Goal: Information Seeking & Learning: Check status

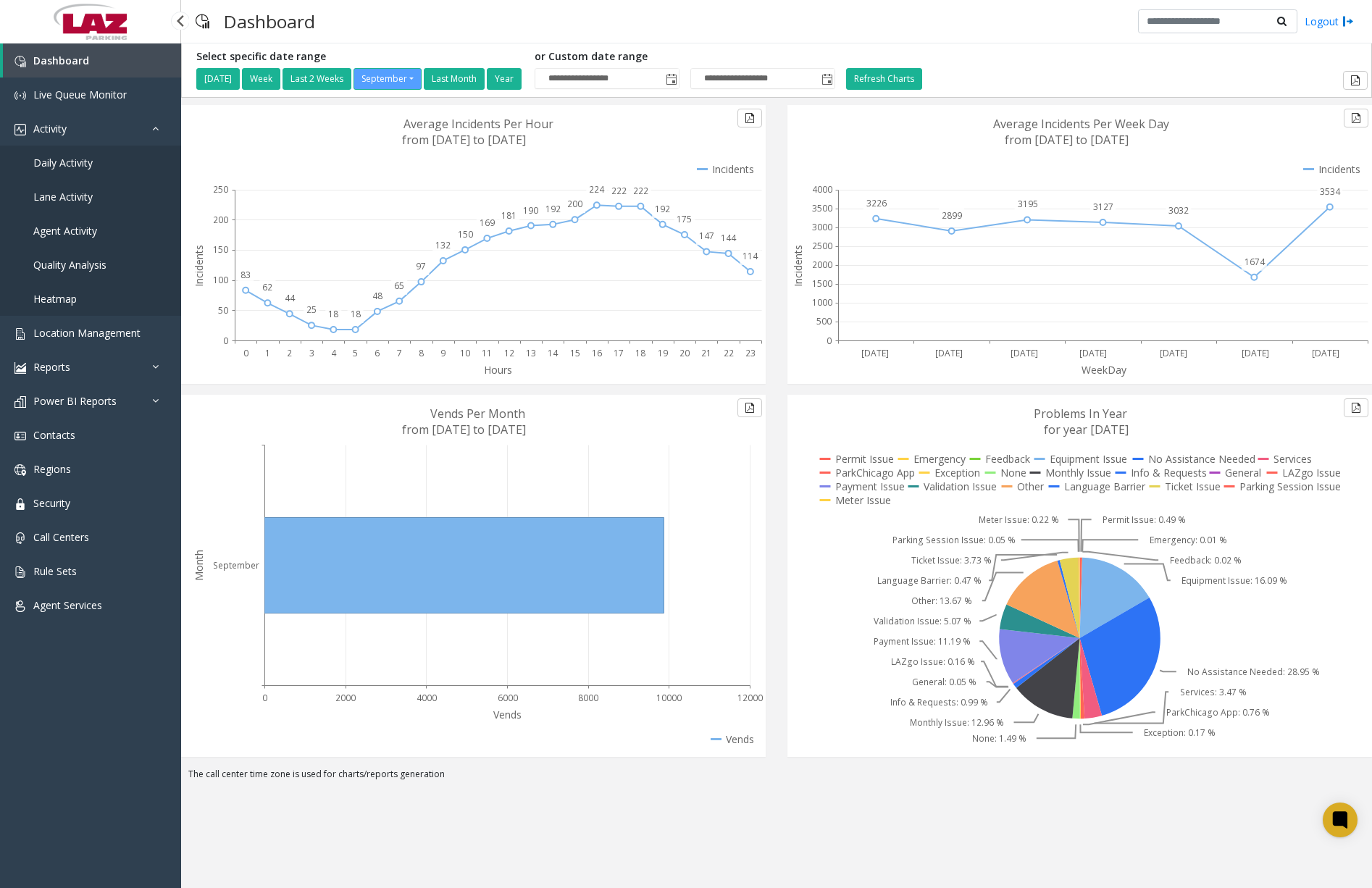
click at [86, 162] on span "Daily Activity" at bounding box center [63, 162] width 60 height 14
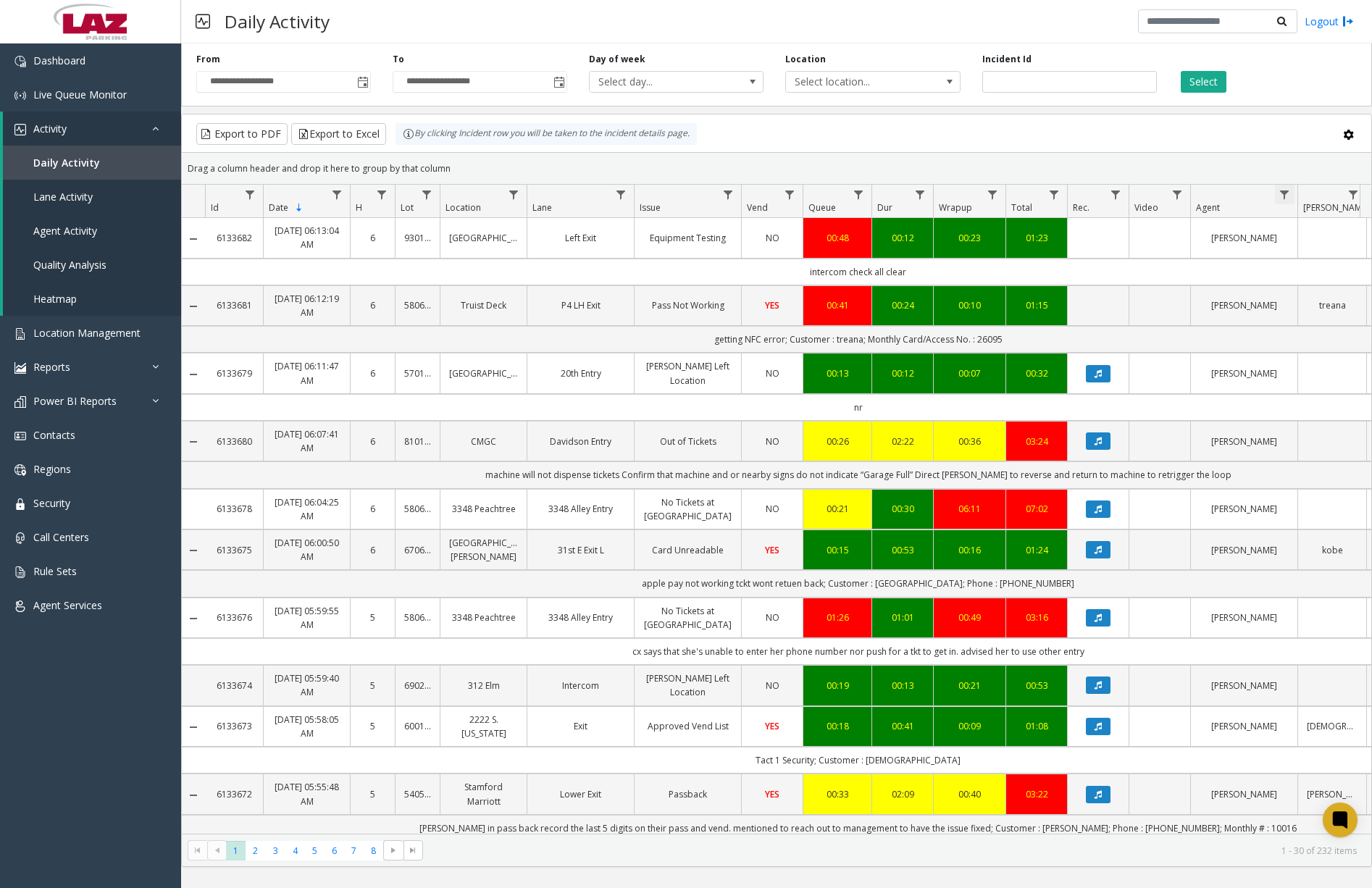
click at [1288, 193] on span "Data table" at bounding box center [1284, 195] width 11 height 11
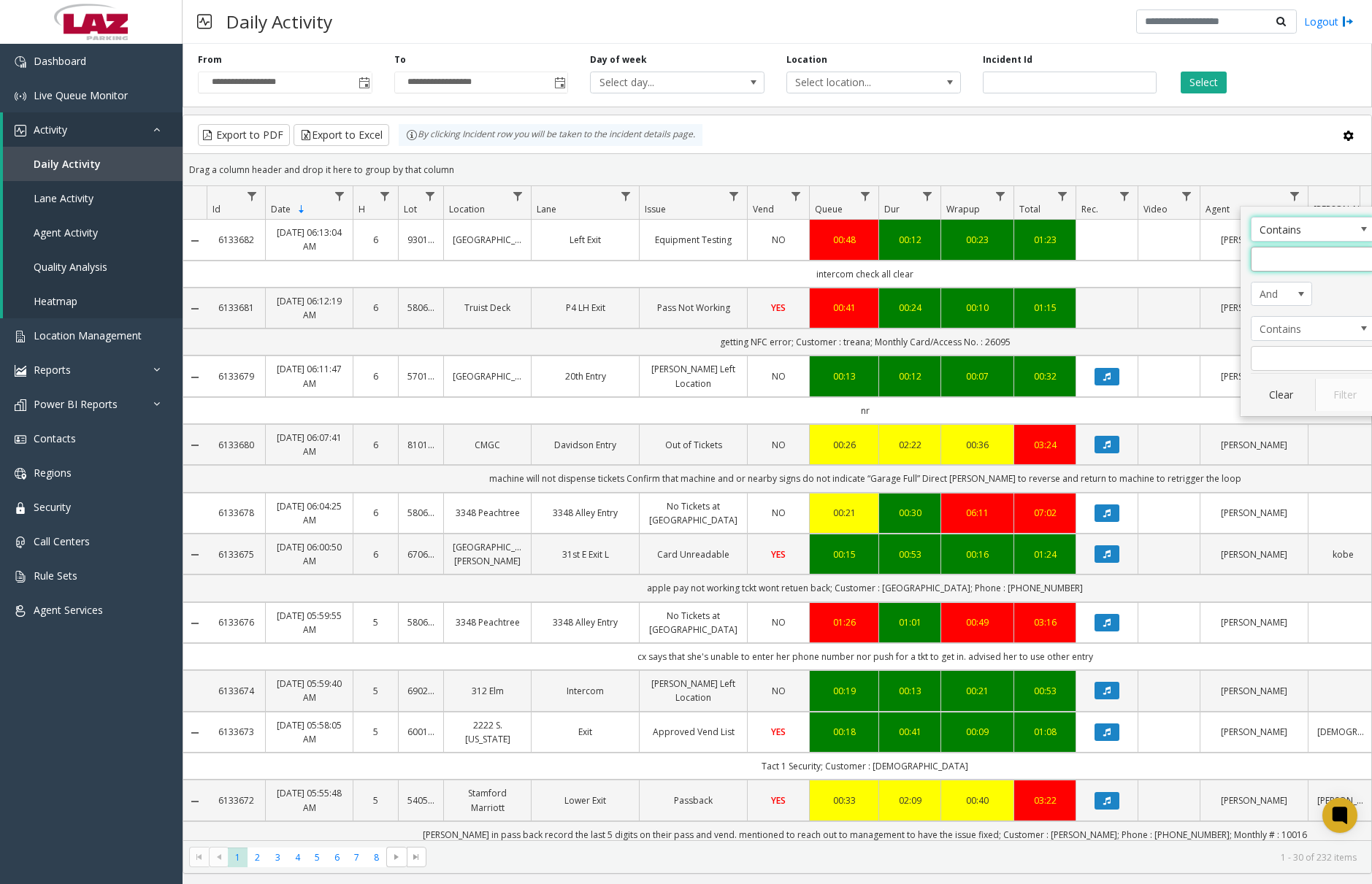
click at [1320, 261] on input "Agent Filter" at bounding box center [1313, 259] width 124 height 25
type input "*****"
click at [1348, 386] on button "Filter" at bounding box center [1345, 395] width 60 height 32
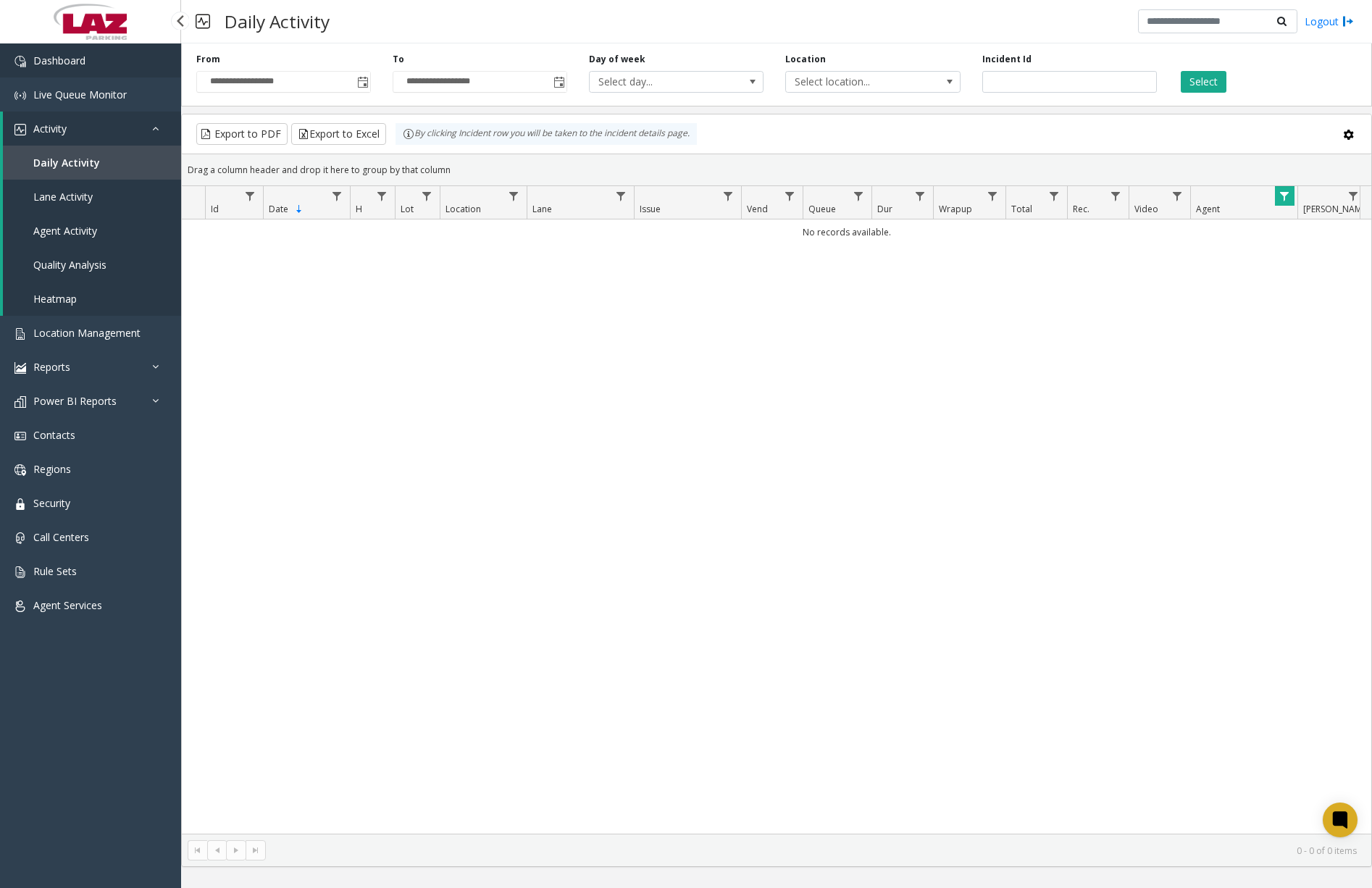
click at [112, 68] on link "Dashboard" at bounding box center [90, 60] width 181 height 34
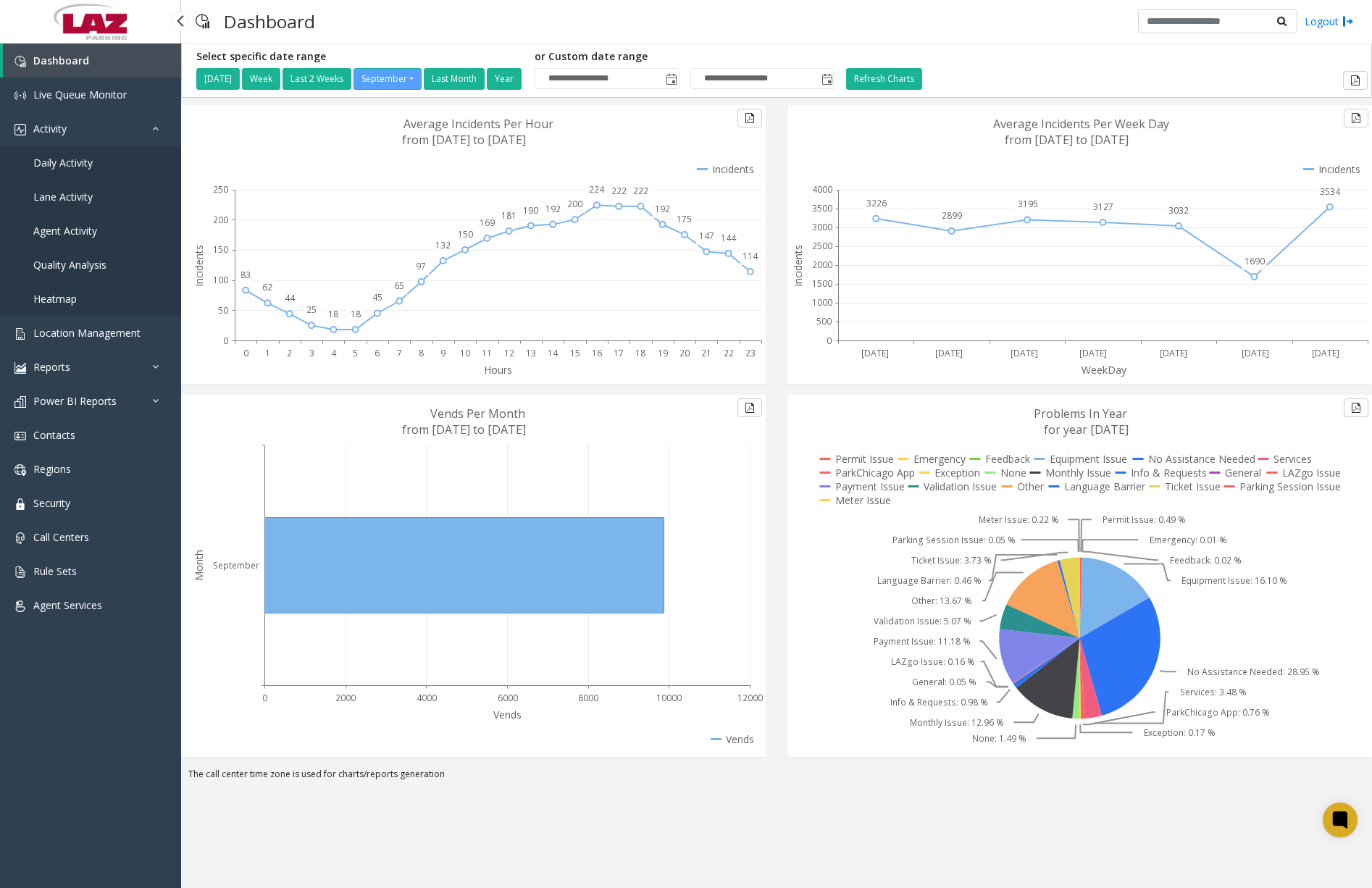
click at [76, 163] on span "Daily Activity" at bounding box center [63, 162] width 60 height 14
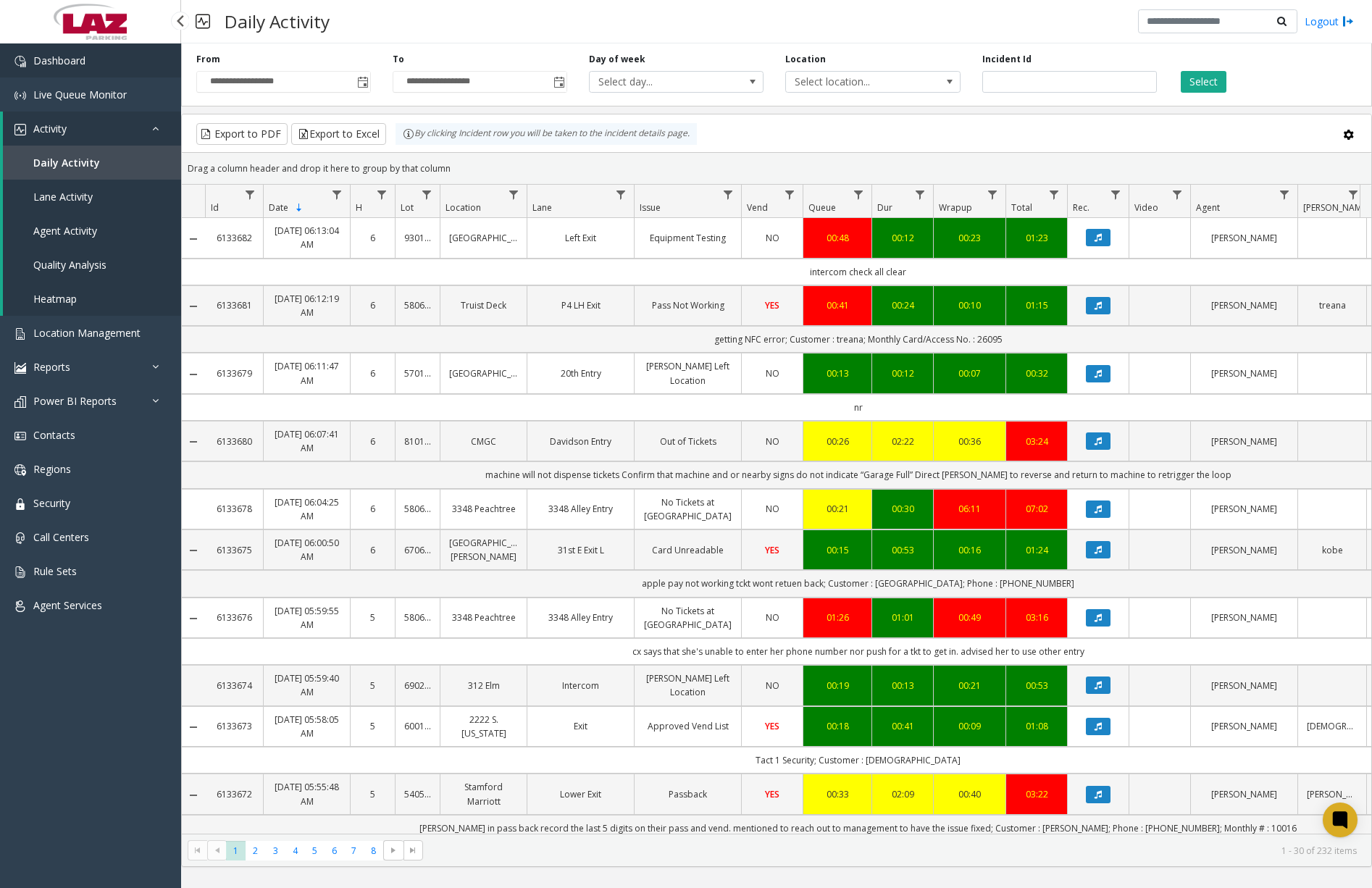
click at [98, 64] on link "Dashboard" at bounding box center [90, 60] width 181 height 34
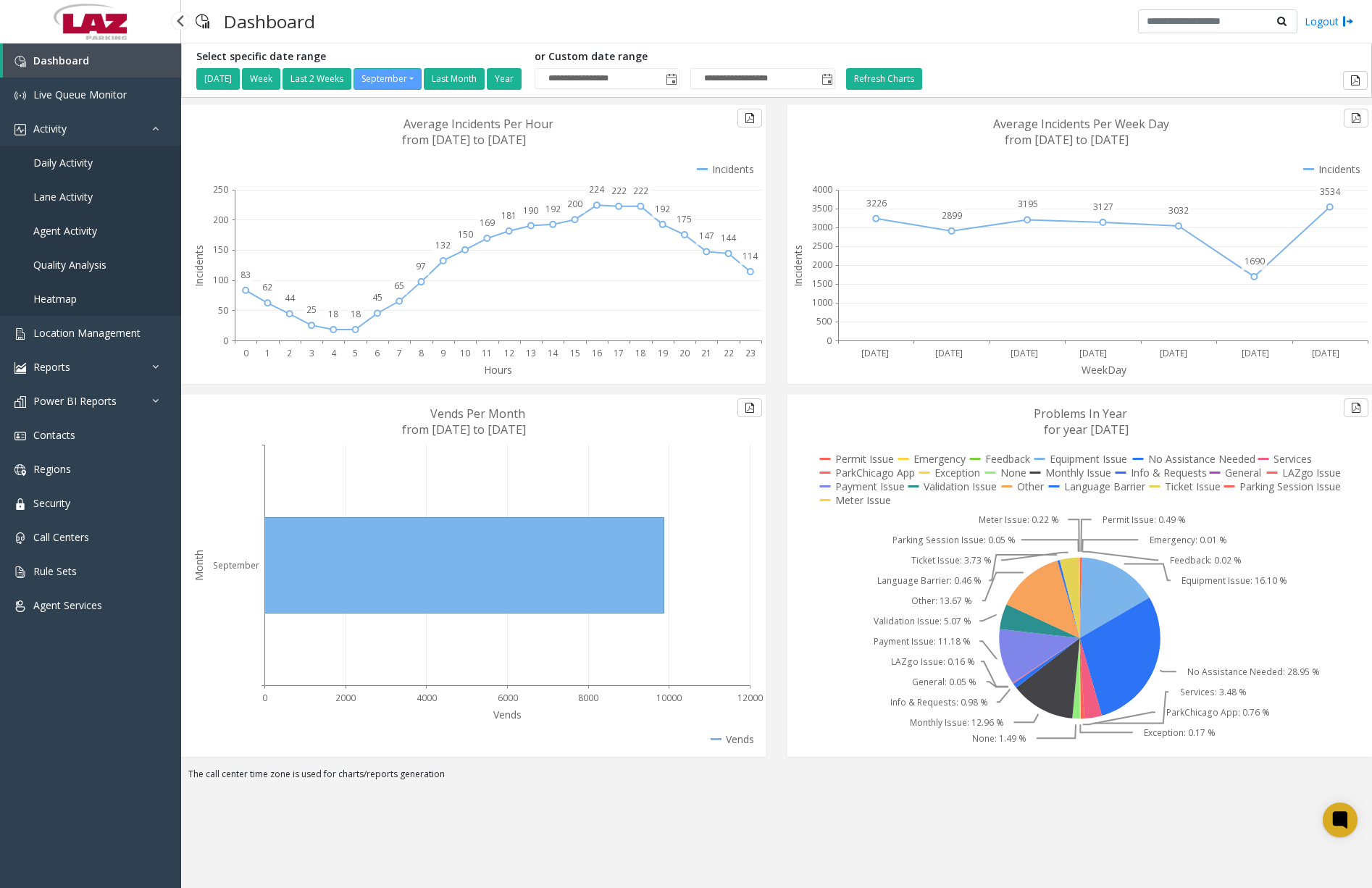
click at [85, 159] on span "Daily Activity" at bounding box center [63, 162] width 60 height 14
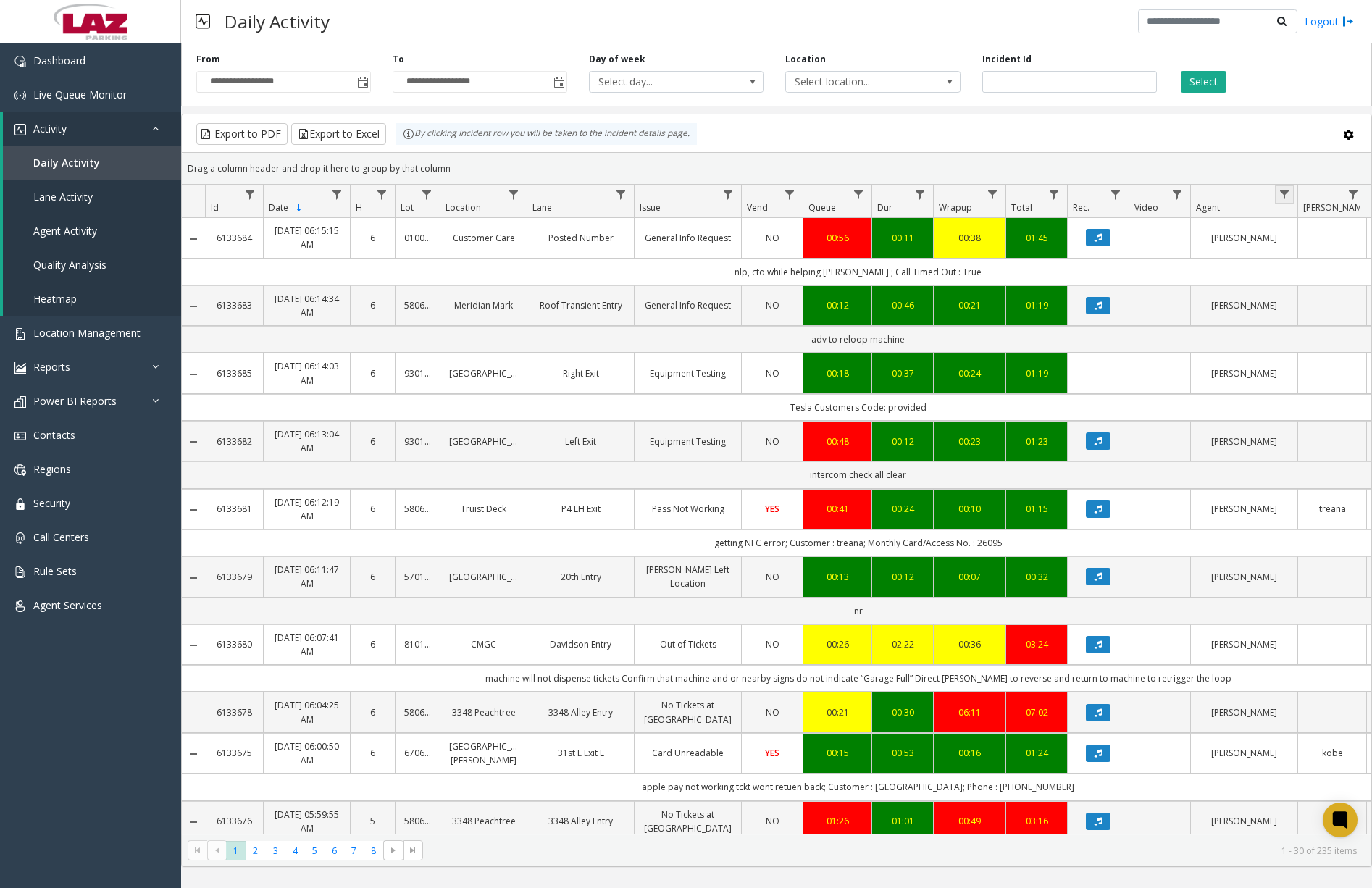
click at [1290, 200] on link "Data table" at bounding box center [1284, 194] width 19 height 19
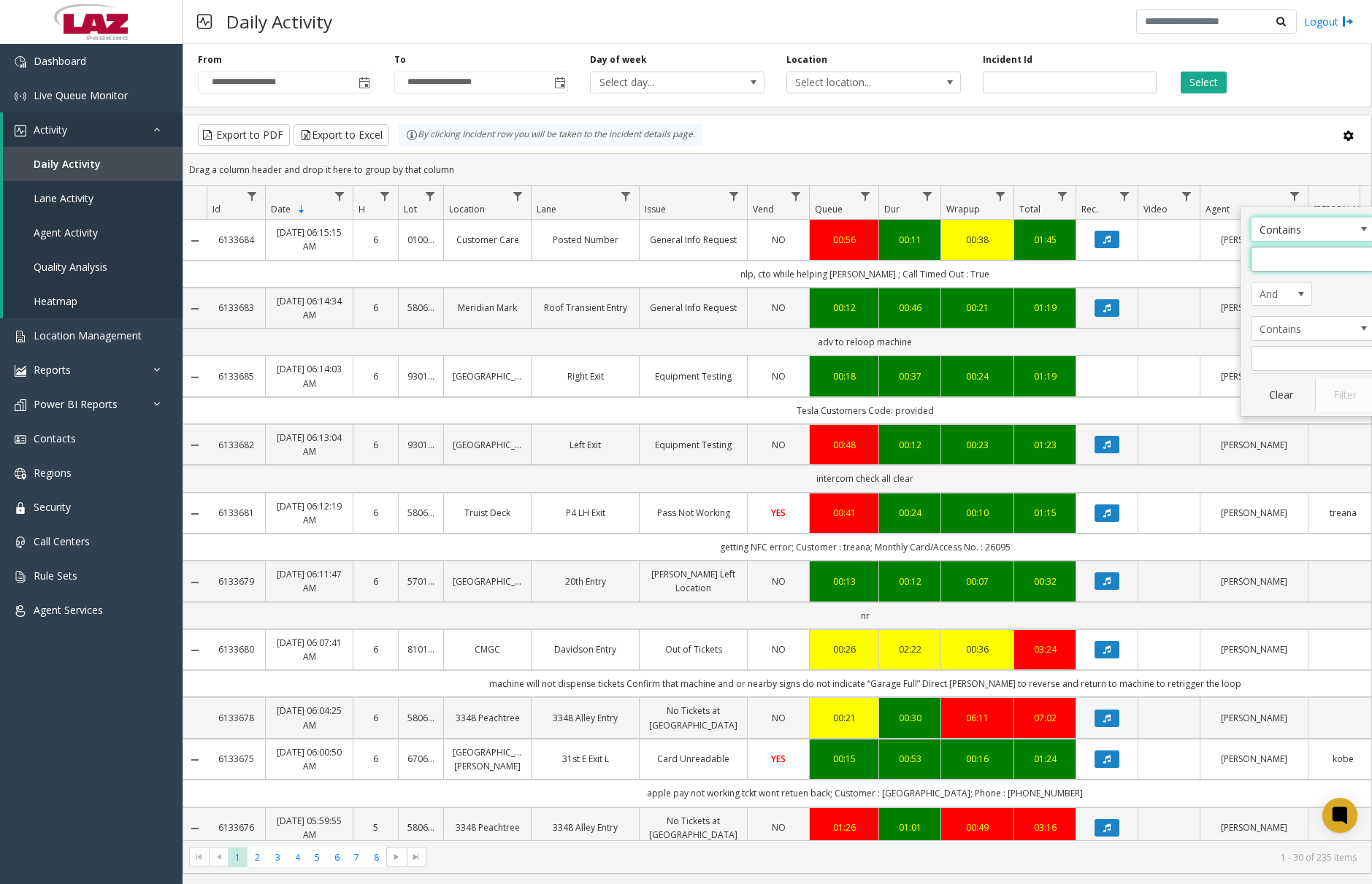
click at [1309, 254] on input "Agent Filter" at bounding box center [1313, 259] width 124 height 25
type input "*****"
click at [1347, 386] on button "Filter" at bounding box center [1345, 395] width 60 height 32
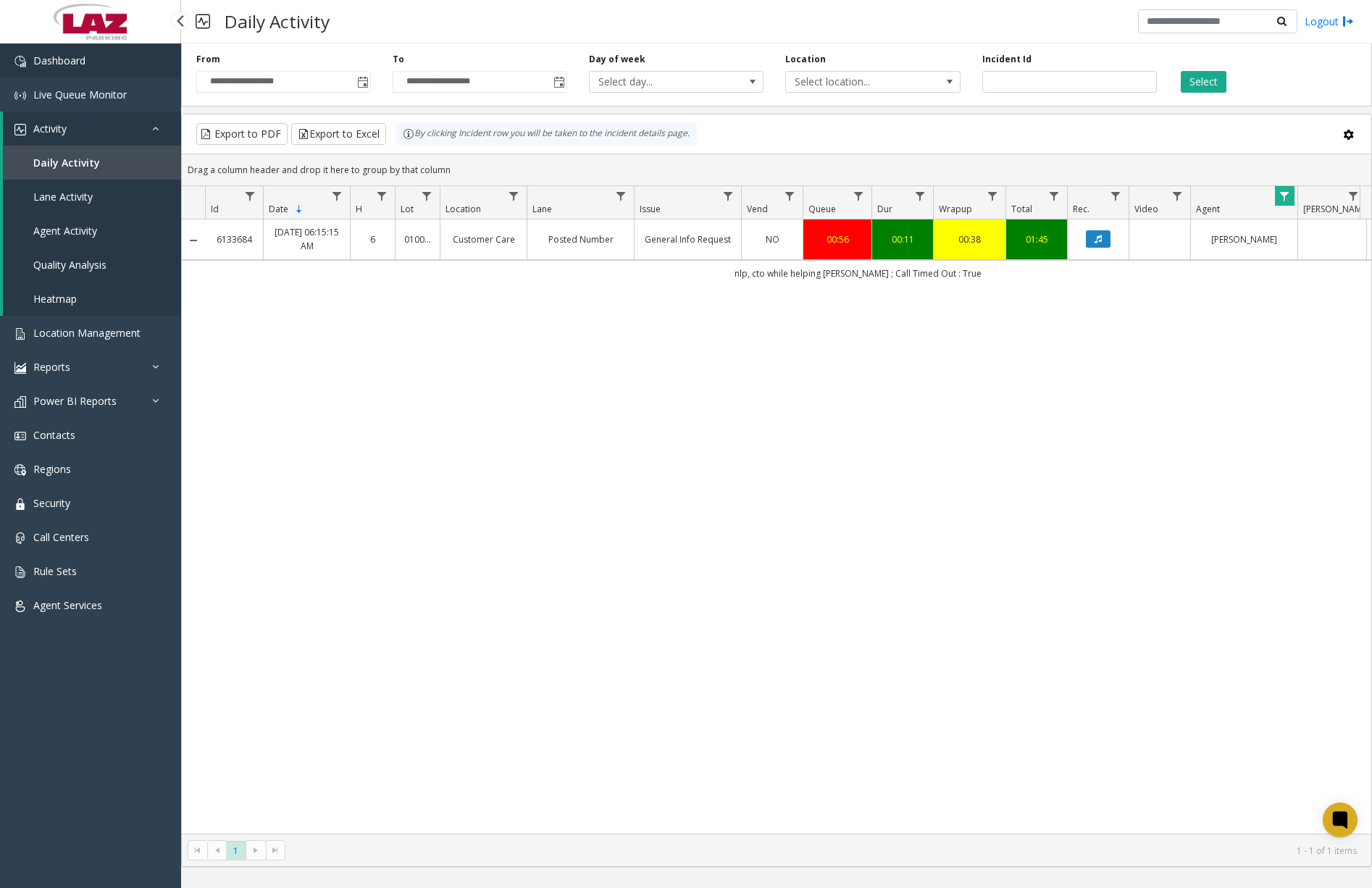
click at [118, 71] on link "Dashboard" at bounding box center [90, 60] width 181 height 34
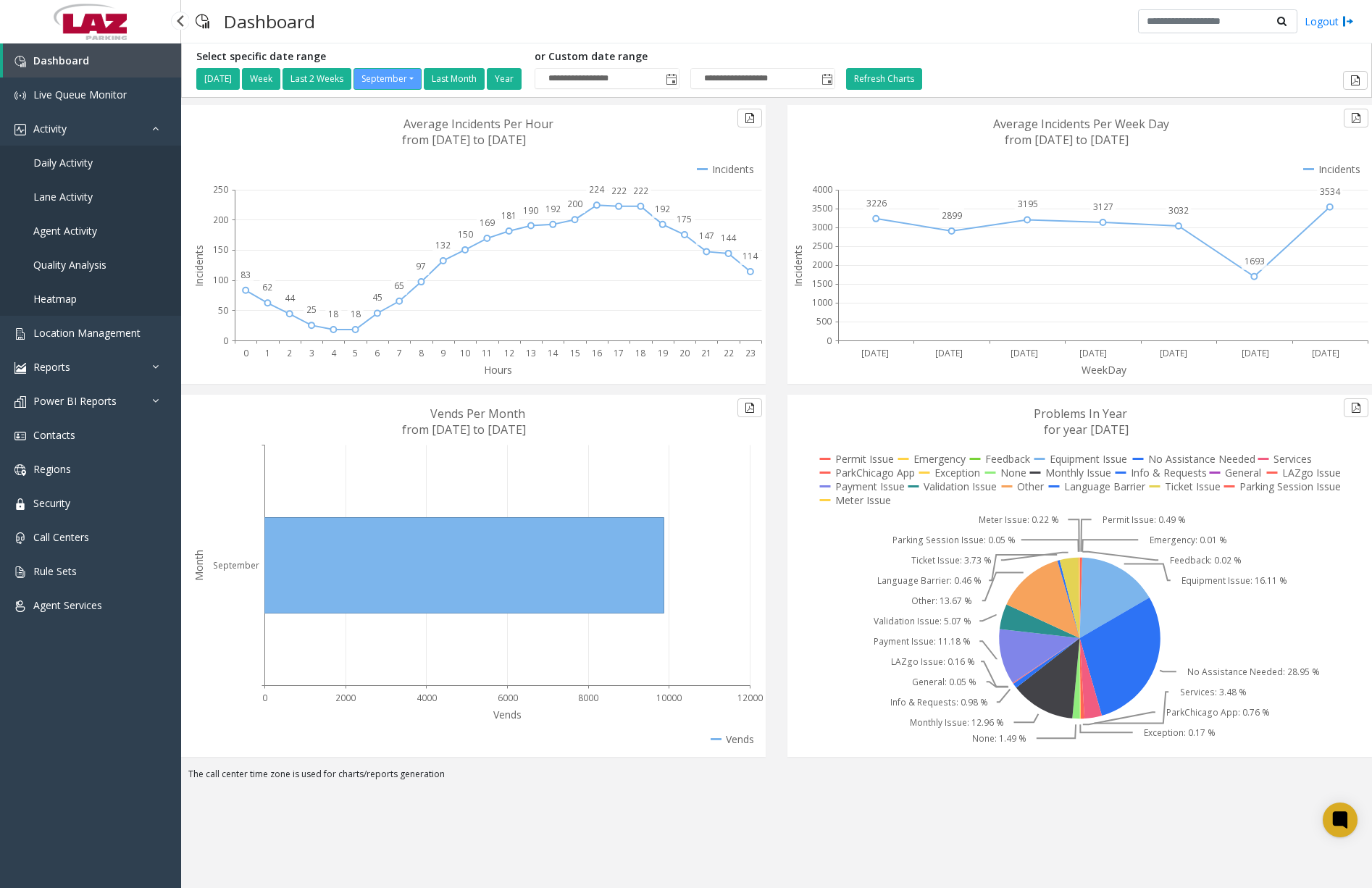
click at [82, 176] on link "Daily Activity" at bounding box center [90, 163] width 181 height 34
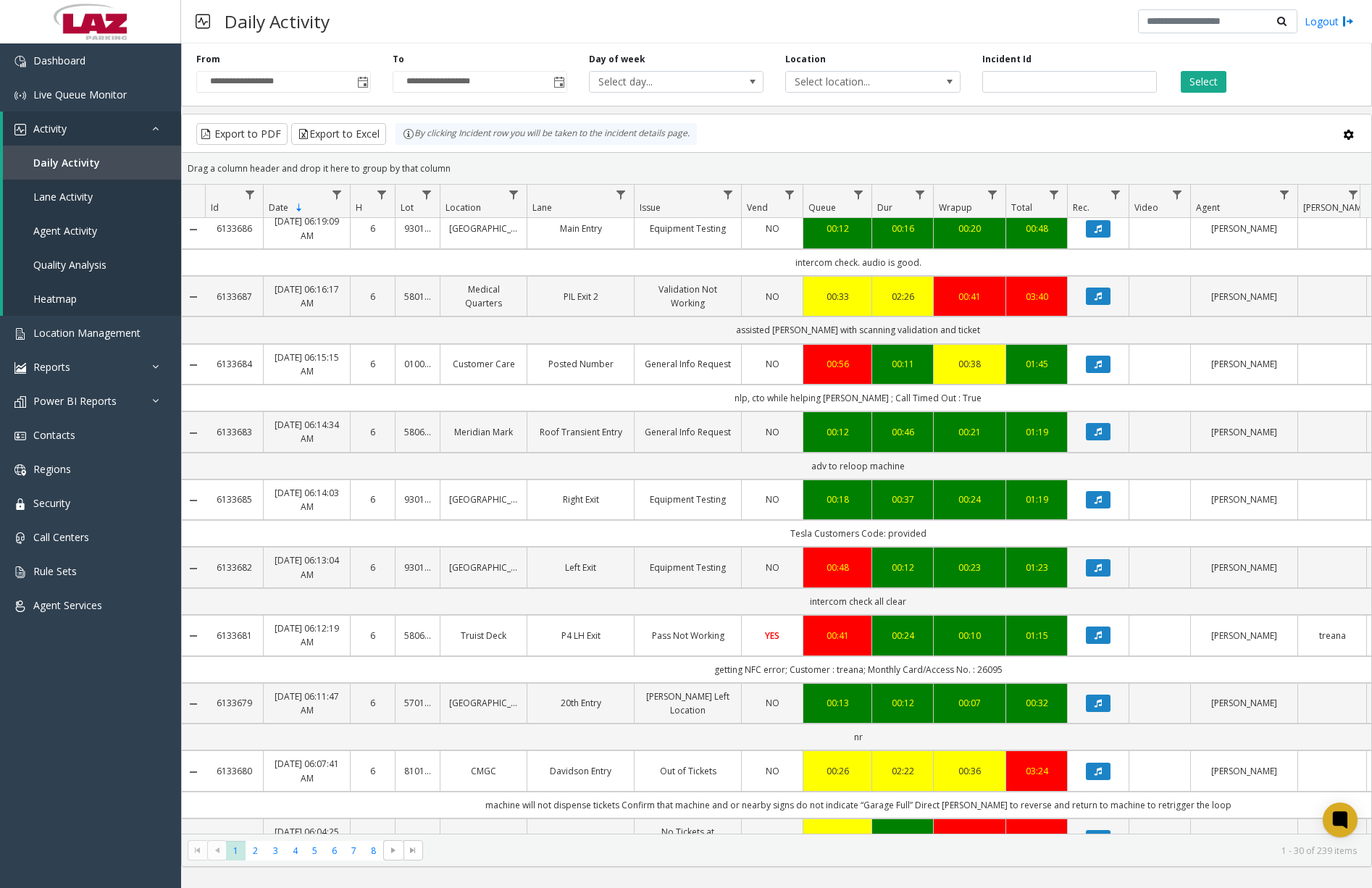
scroll to position [362, 0]
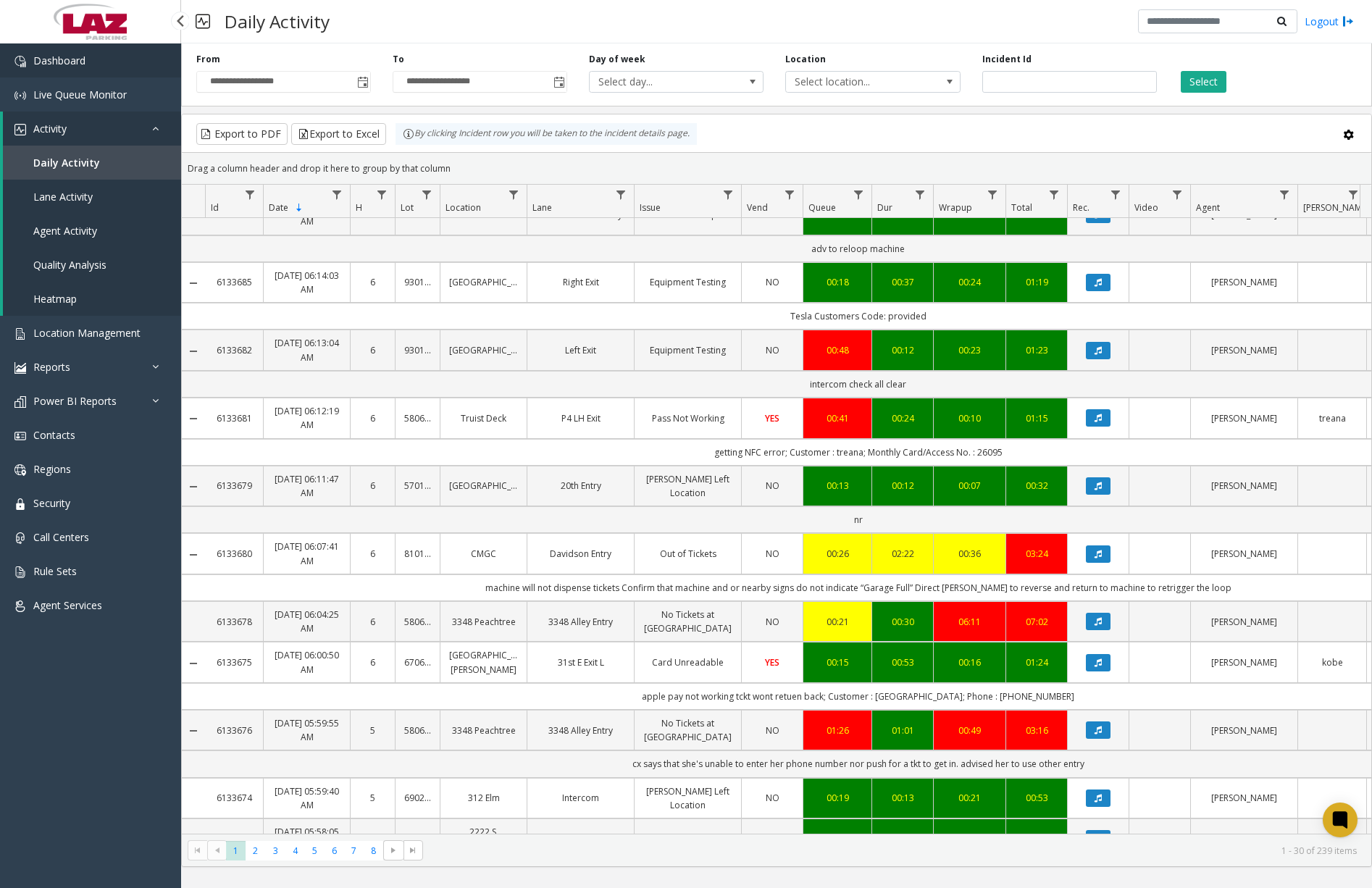
click at [142, 56] on link "Dashboard" at bounding box center [90, 60] width 181 height 34
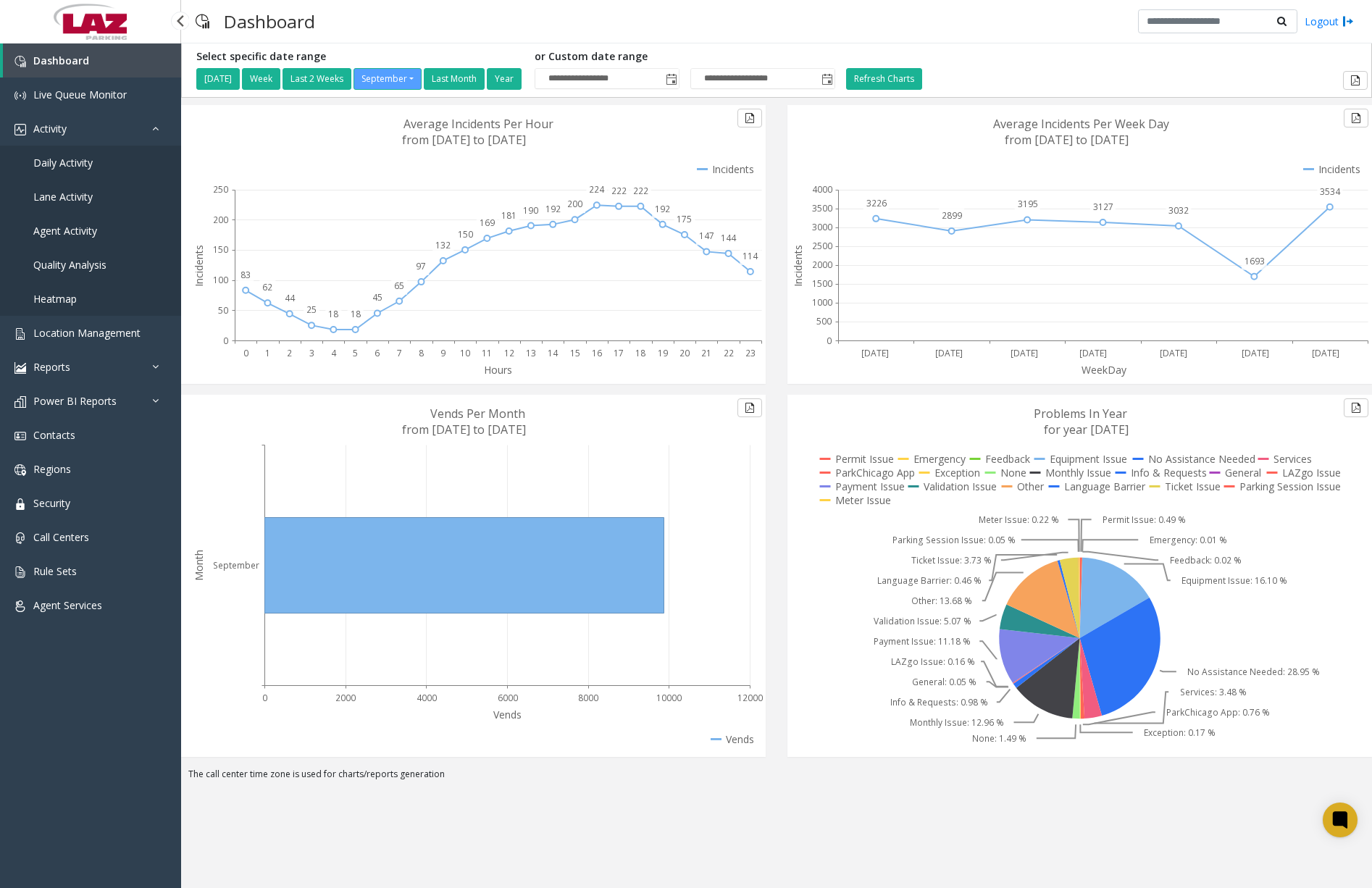
click at [85, 159] on span "Daily Activity" at bounding box center [63, 162] width 60 height 14
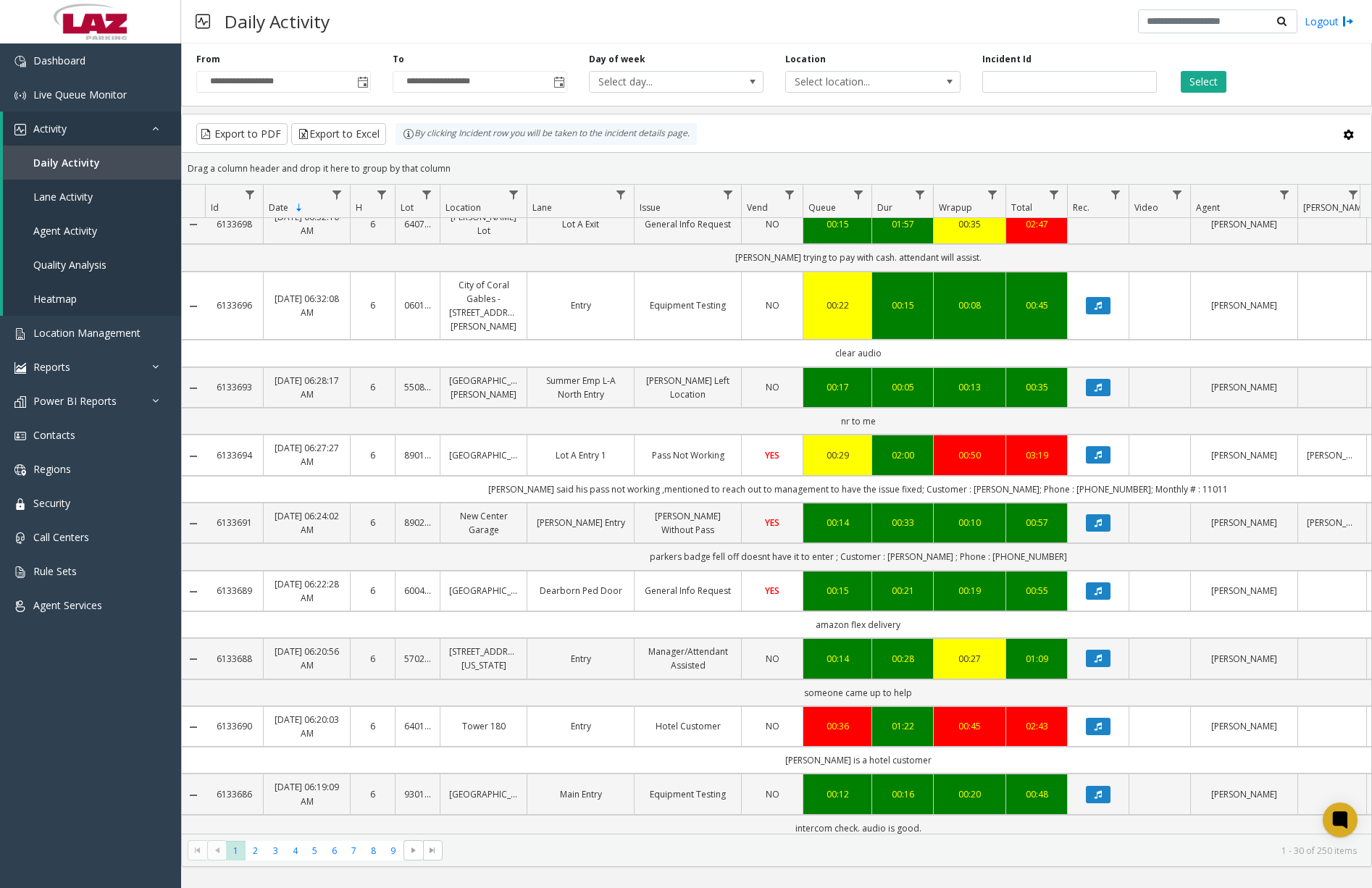
scroll to position [435, 0]
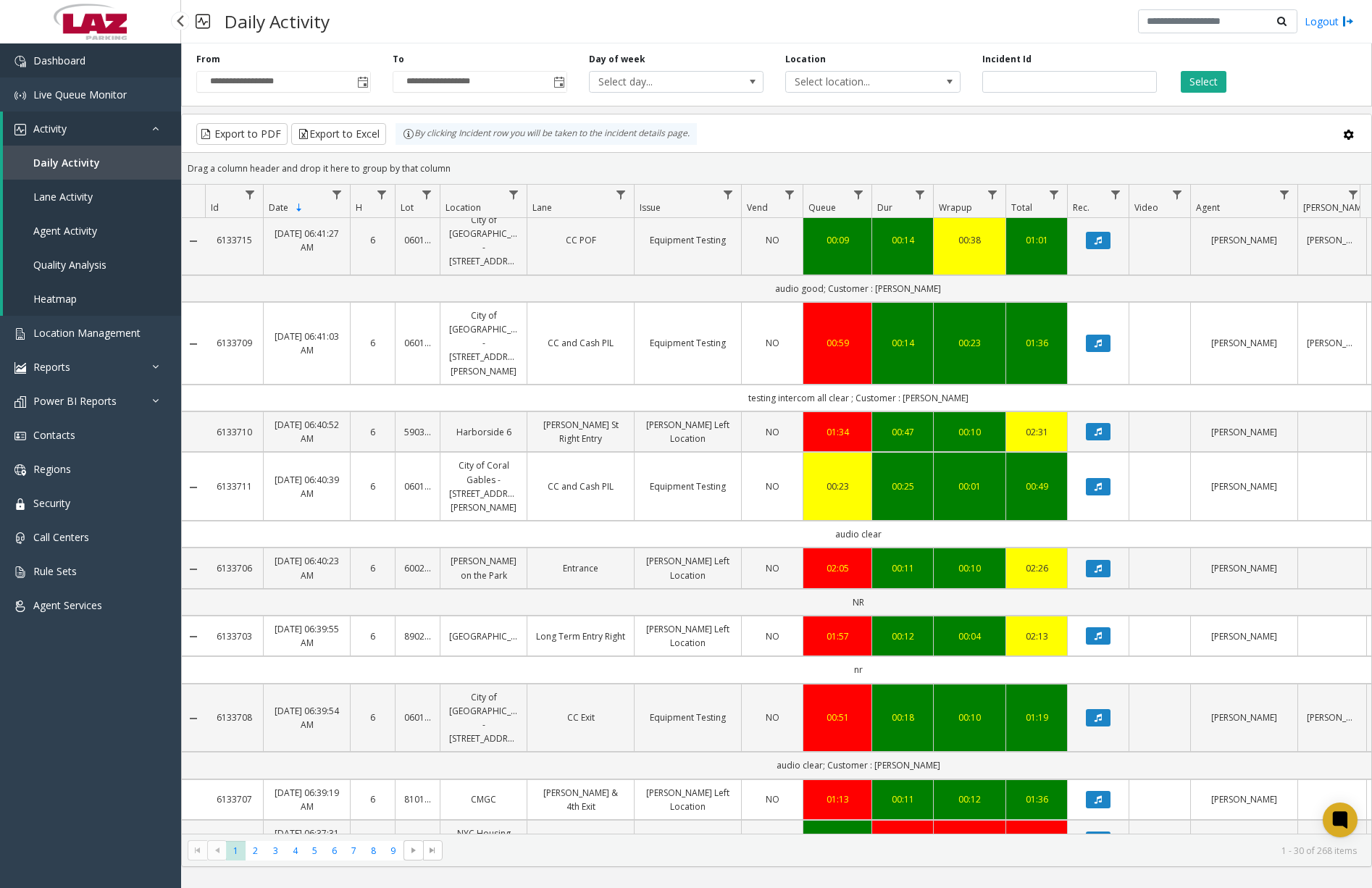
click at [110, 70] on link "Dashboard" at bounding box center [90, 60] width 181 height 34
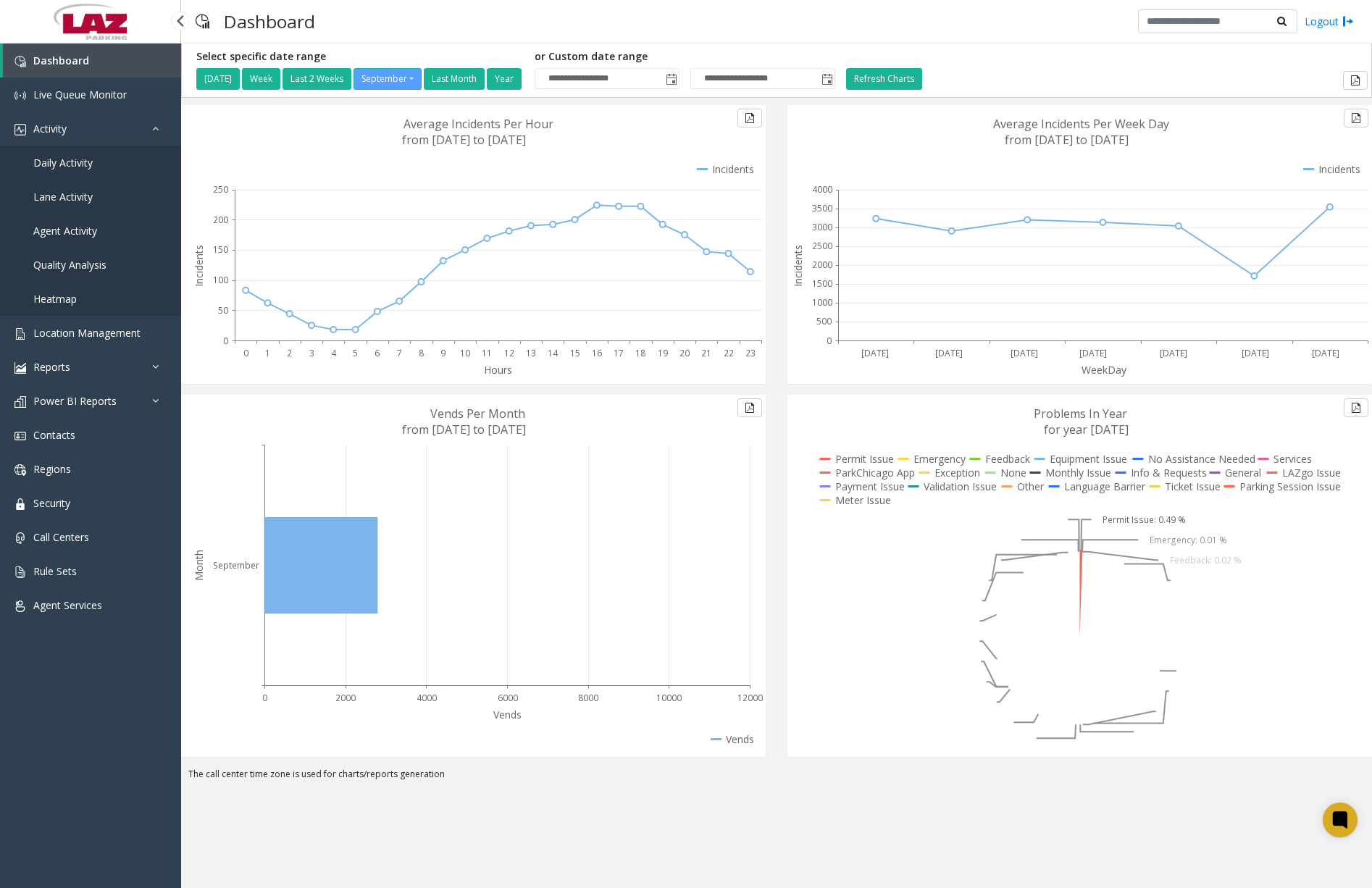
click at [92, 166] on span "Daily Activity" at bounding box center [63, 162] width 60 height 14
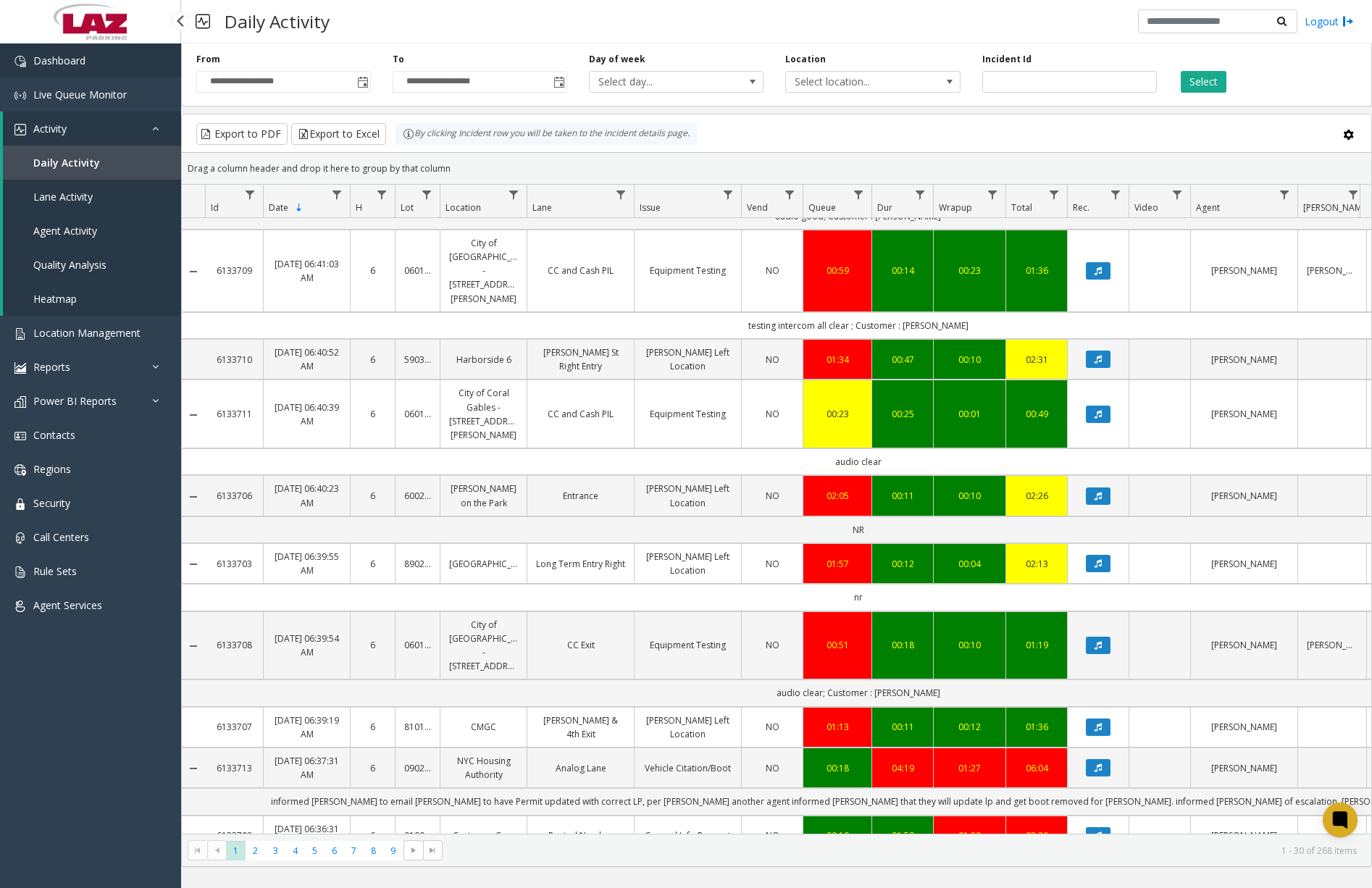
click at [117, 68] on link "Dashboard" at bounding box center [90, 60] width 181 height 34
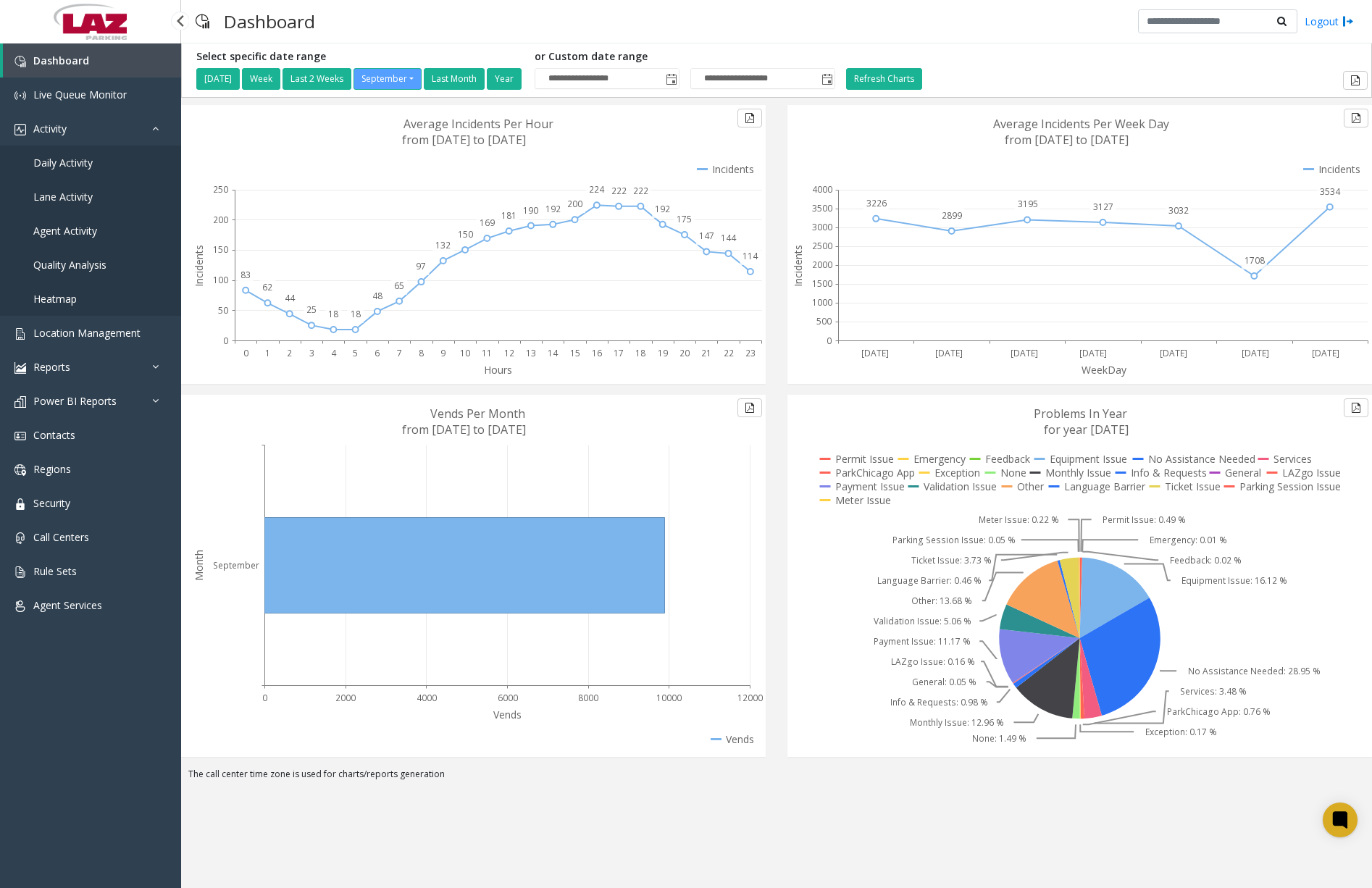
click at [82, 157] on span "Daily Activity" at bounding box center [63, 162] width 60 height 14
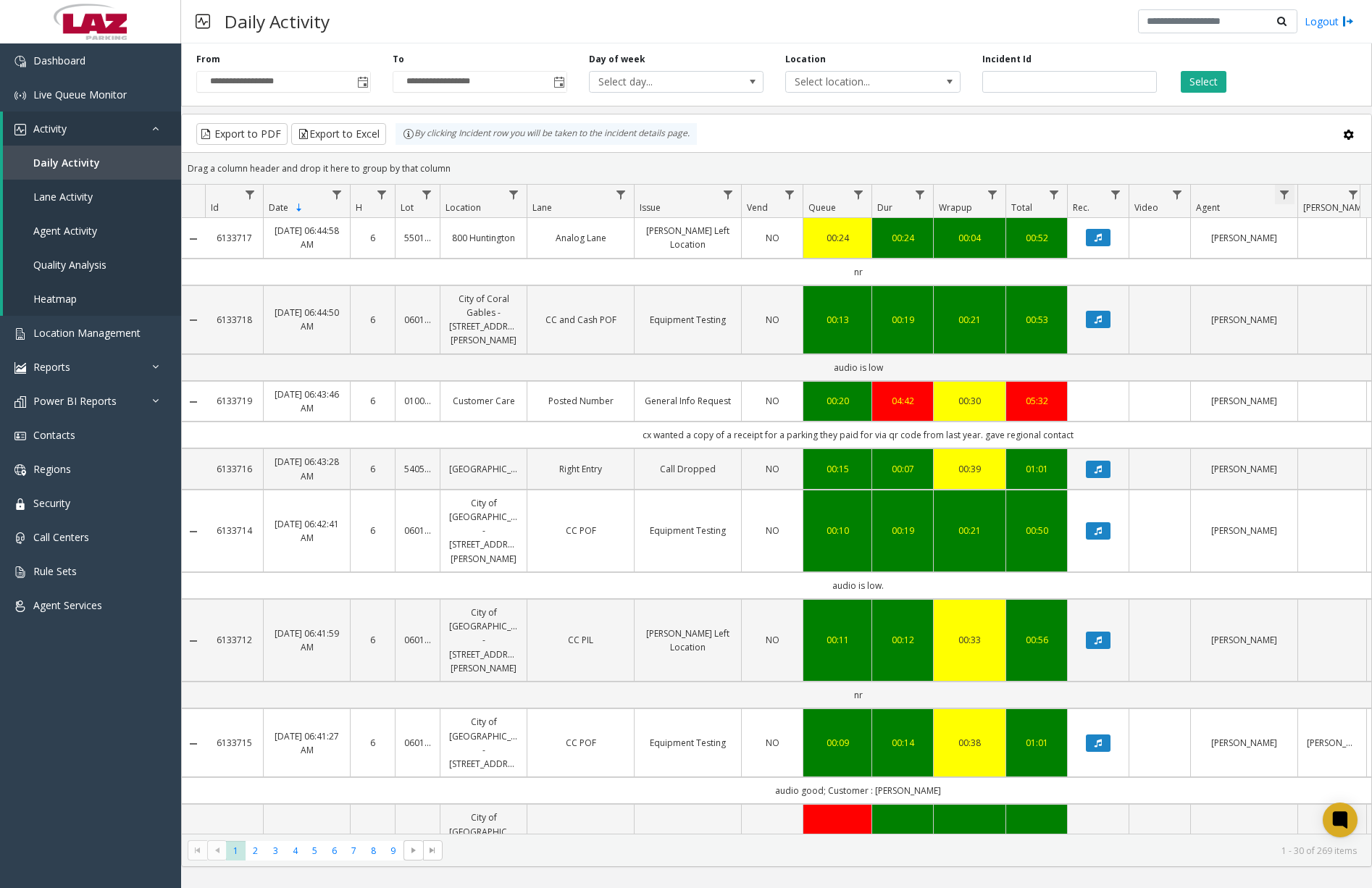
click at [1283, 196] on span "Data table" at bounding box center [1284, 195] width 11 height 11
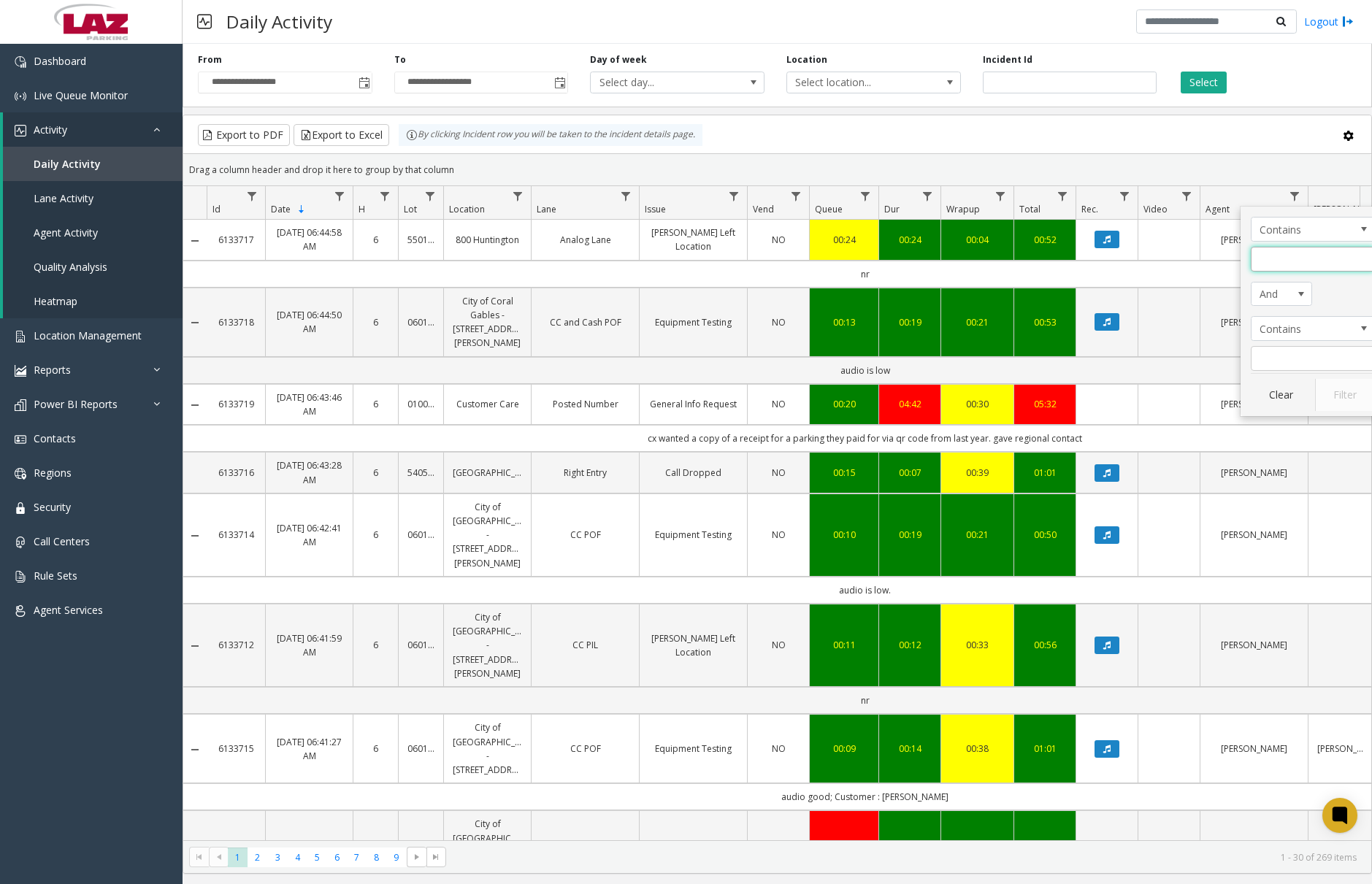
click at [1290, 254] on input "Agent Filter" at bounding box center [1313, 259] width 124 height 25
type input "******"
click button "Filter" at bounding box center [1345, 395] width 60 height 32
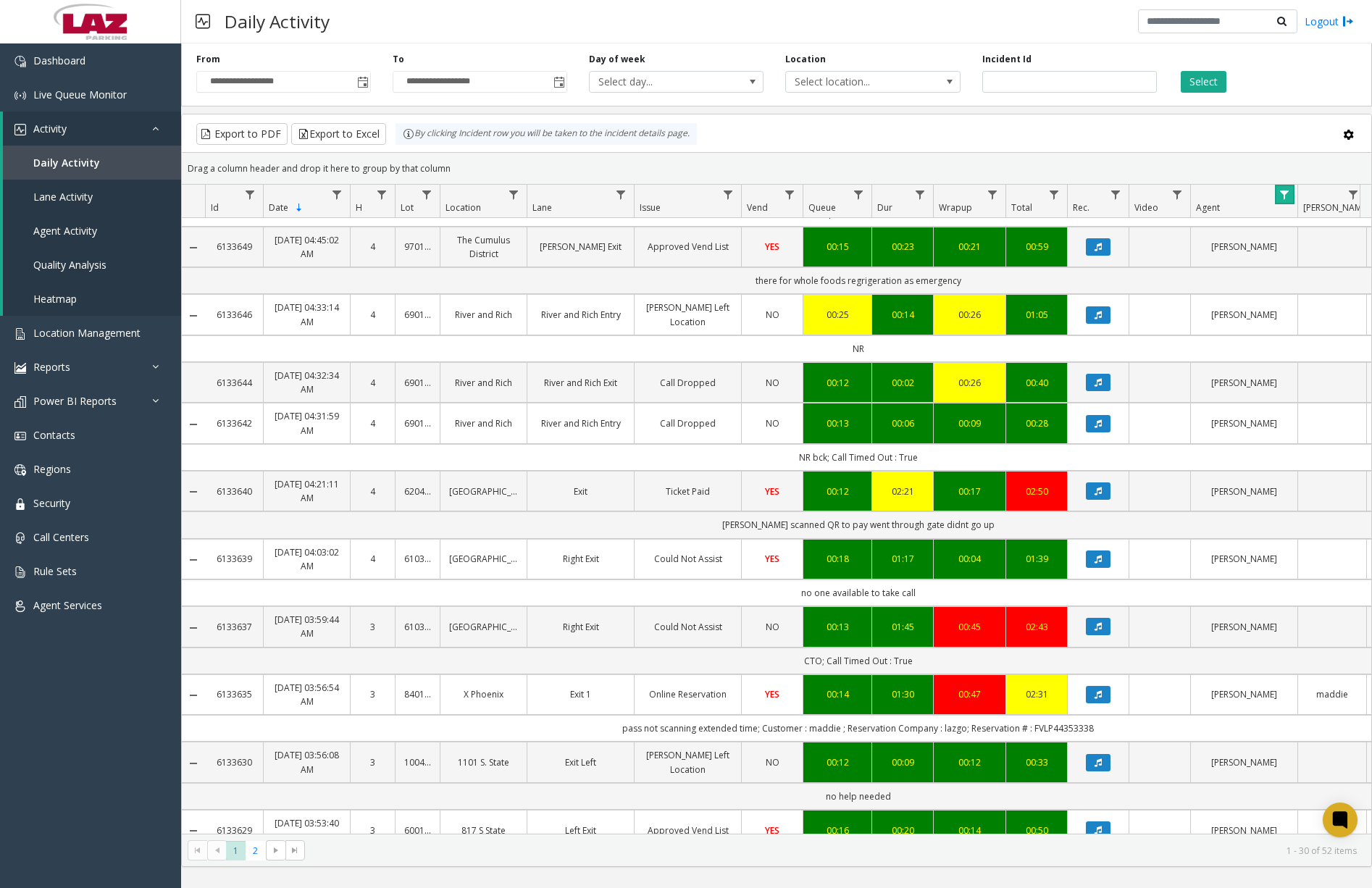
scroll to position [1431, 0]
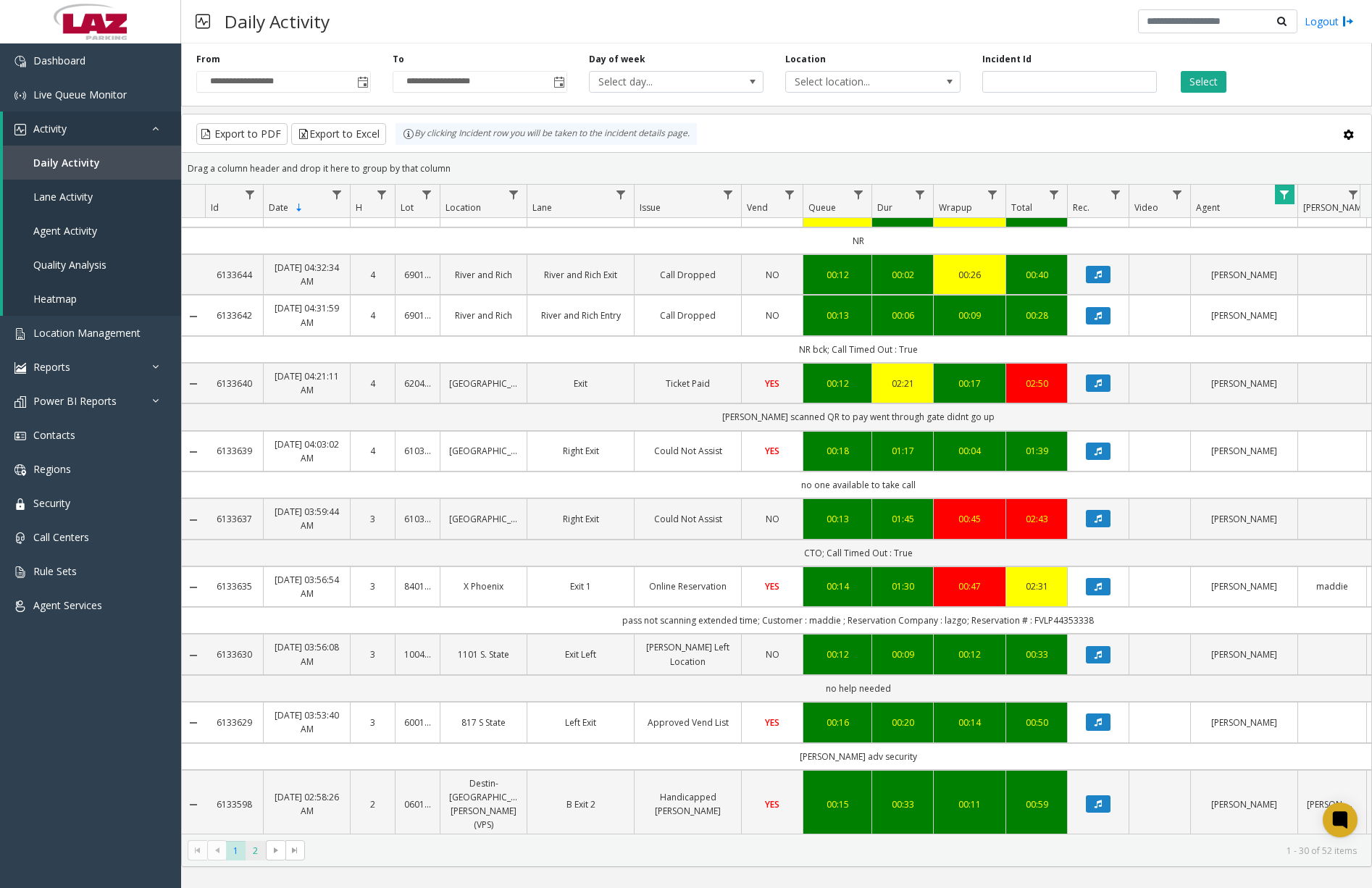
click at [261, 855] on span "2" at bounding box center [255, 850] width 19 height 19
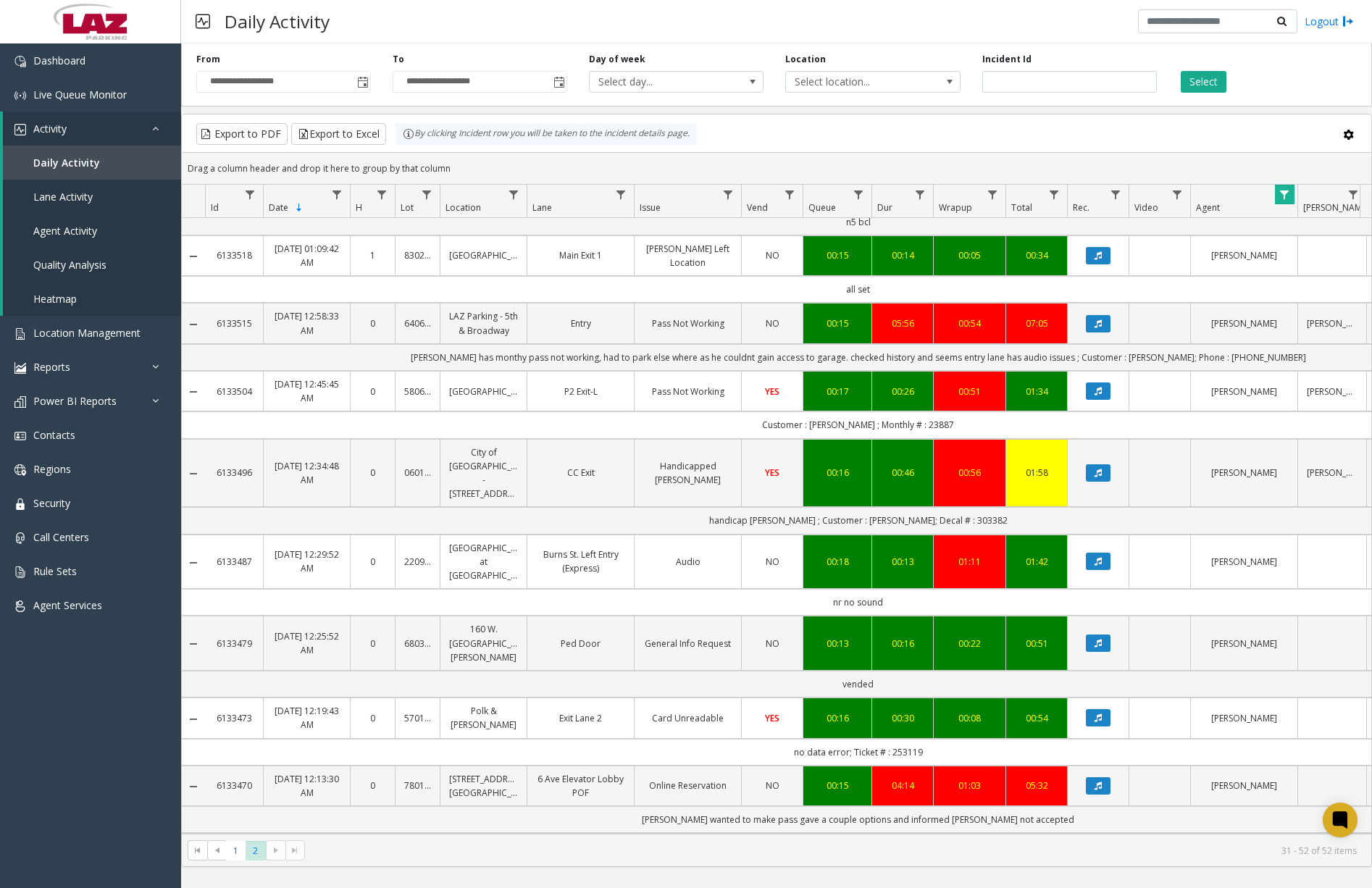
scroll to position [725, 0]
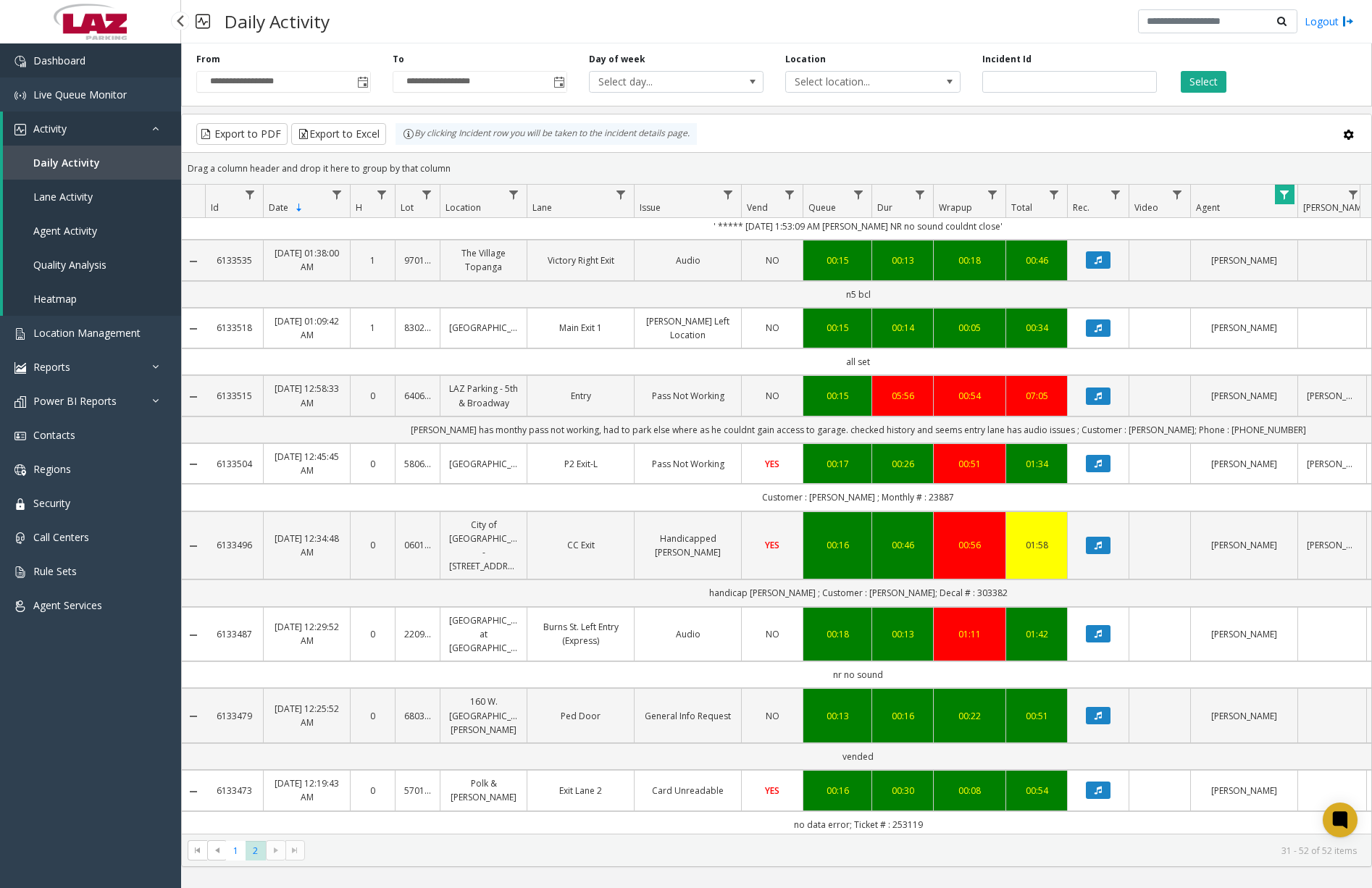
click at [89, 56] on link "Dashboard" at bounding box center [90, 60] width 181 height 34
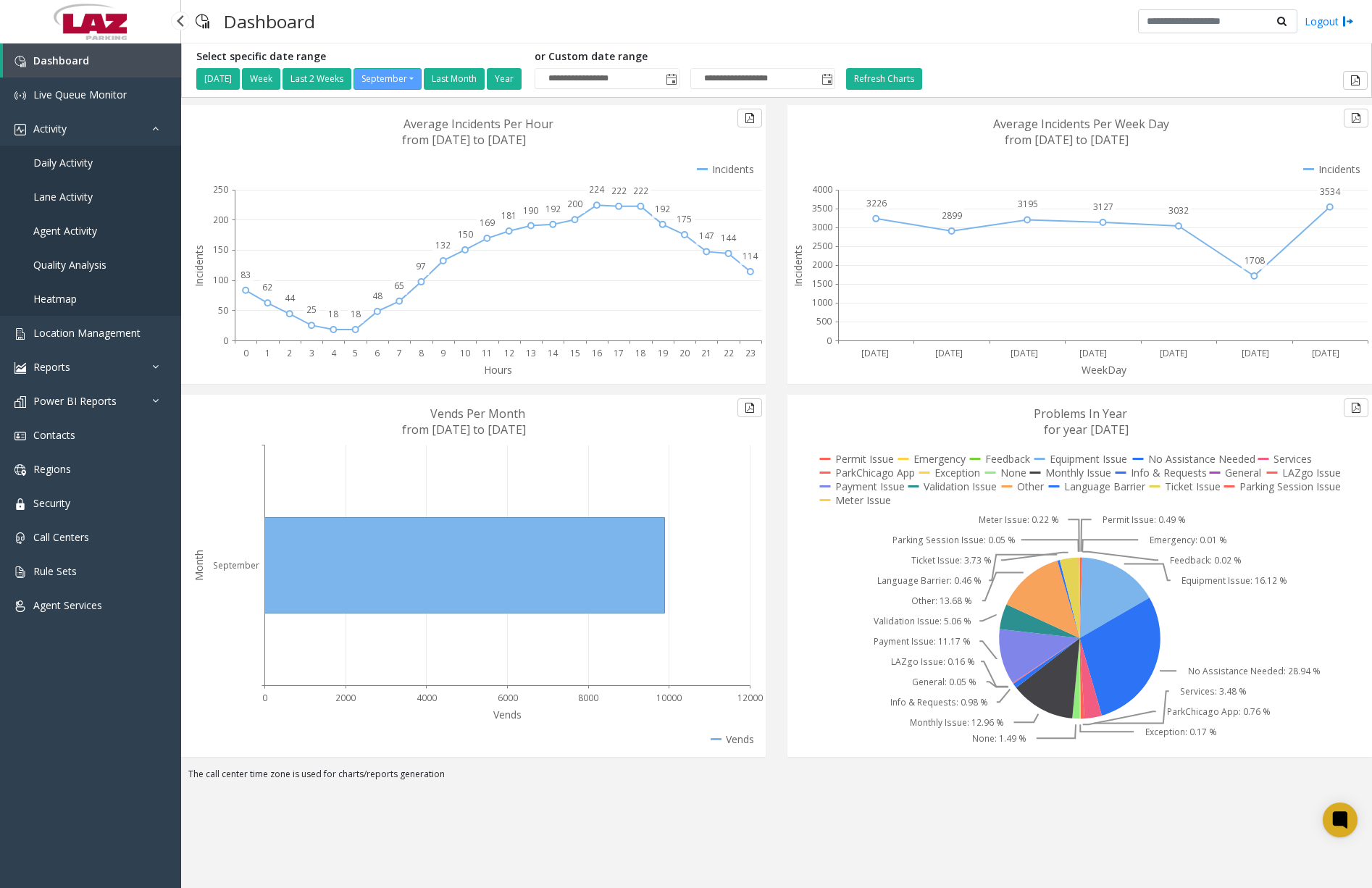
click at [67, 163] on span "Daily Activity" at bounding box center [63, 162] width 60 height 14
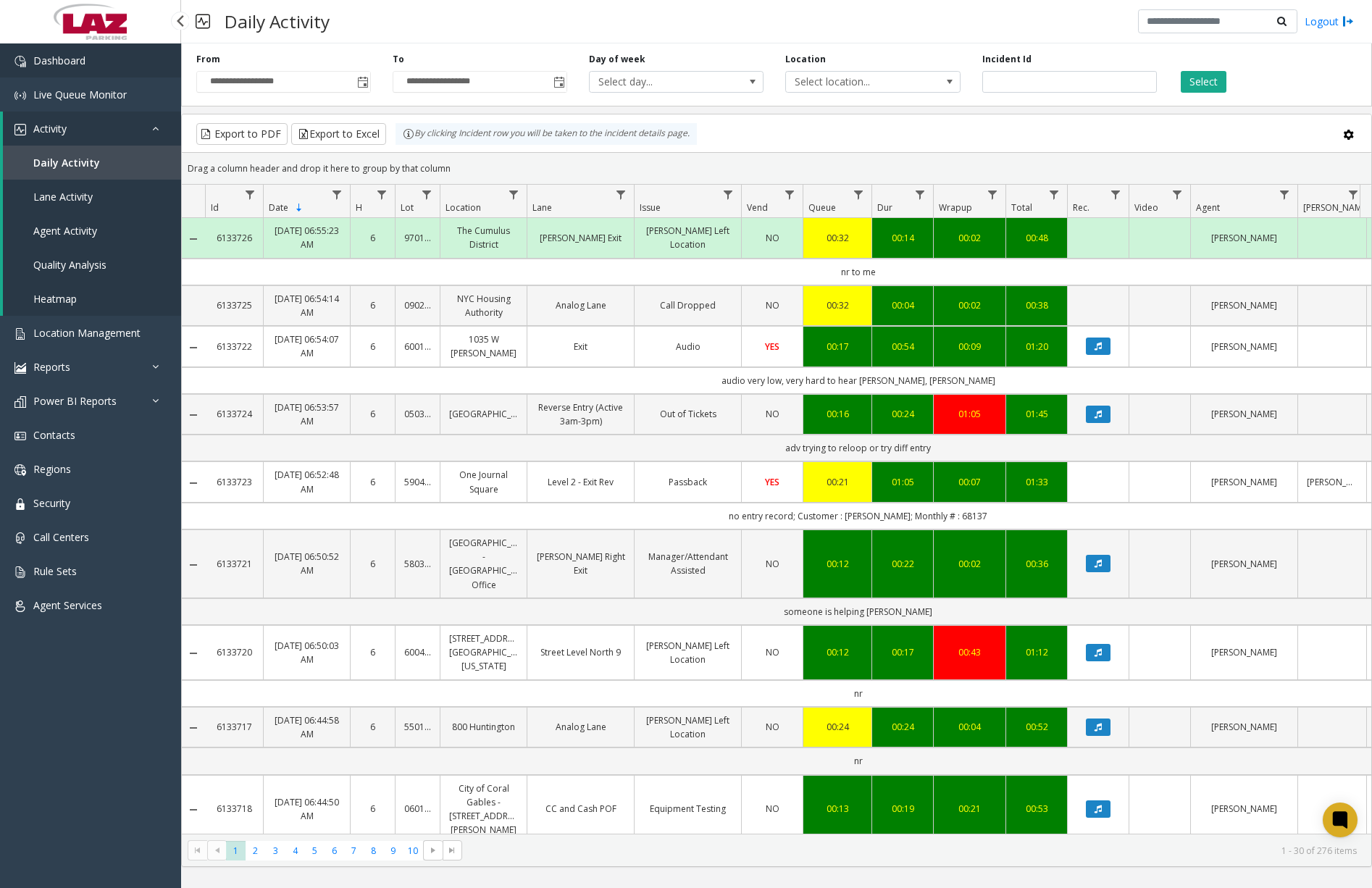
click at [137, 69] on link "Dashboard" at bounding box center [90, 60] width 181 height 34
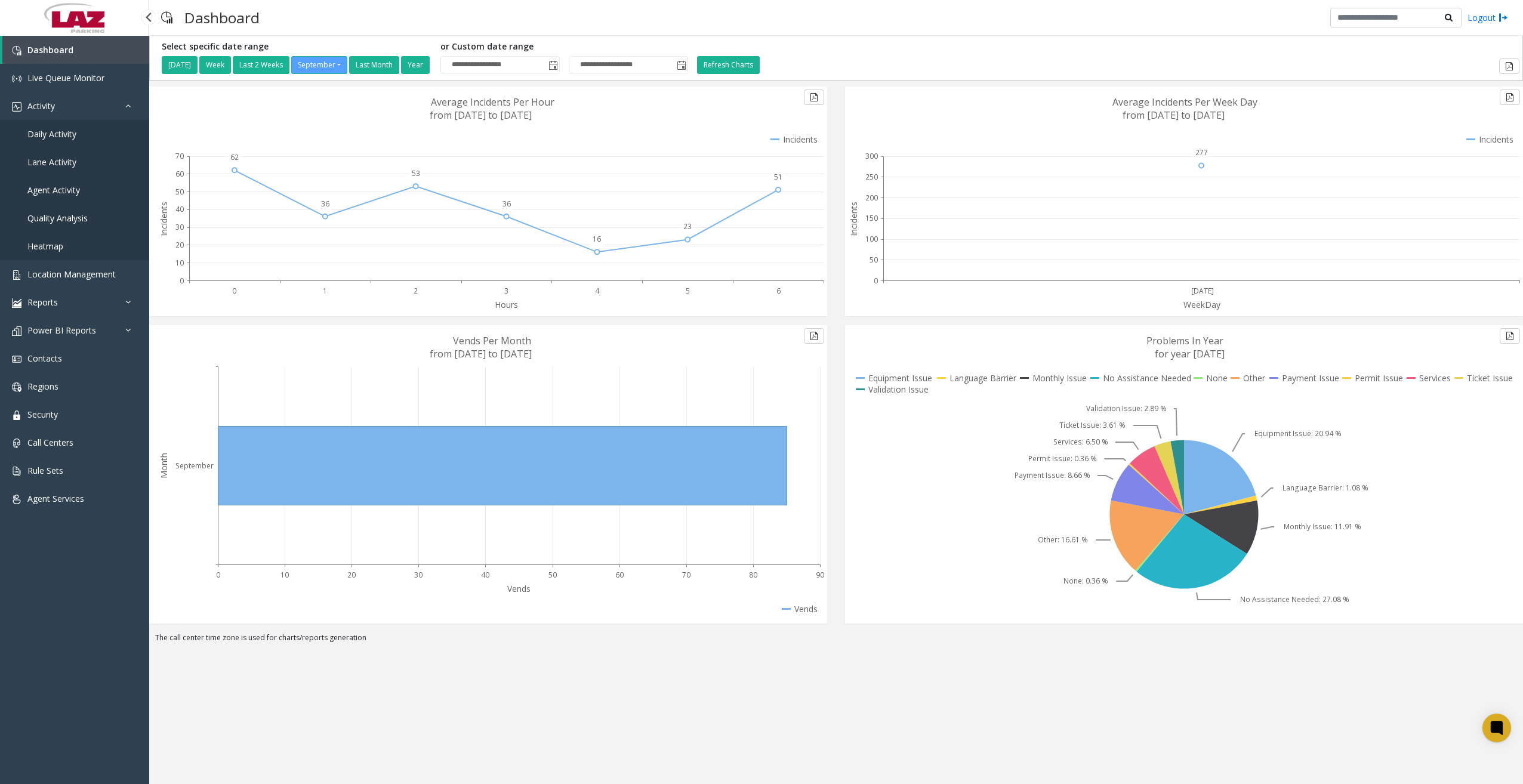
click at [74, 138] on span "Daily Activity" at bounding box center [52, 133] width 49 height 11
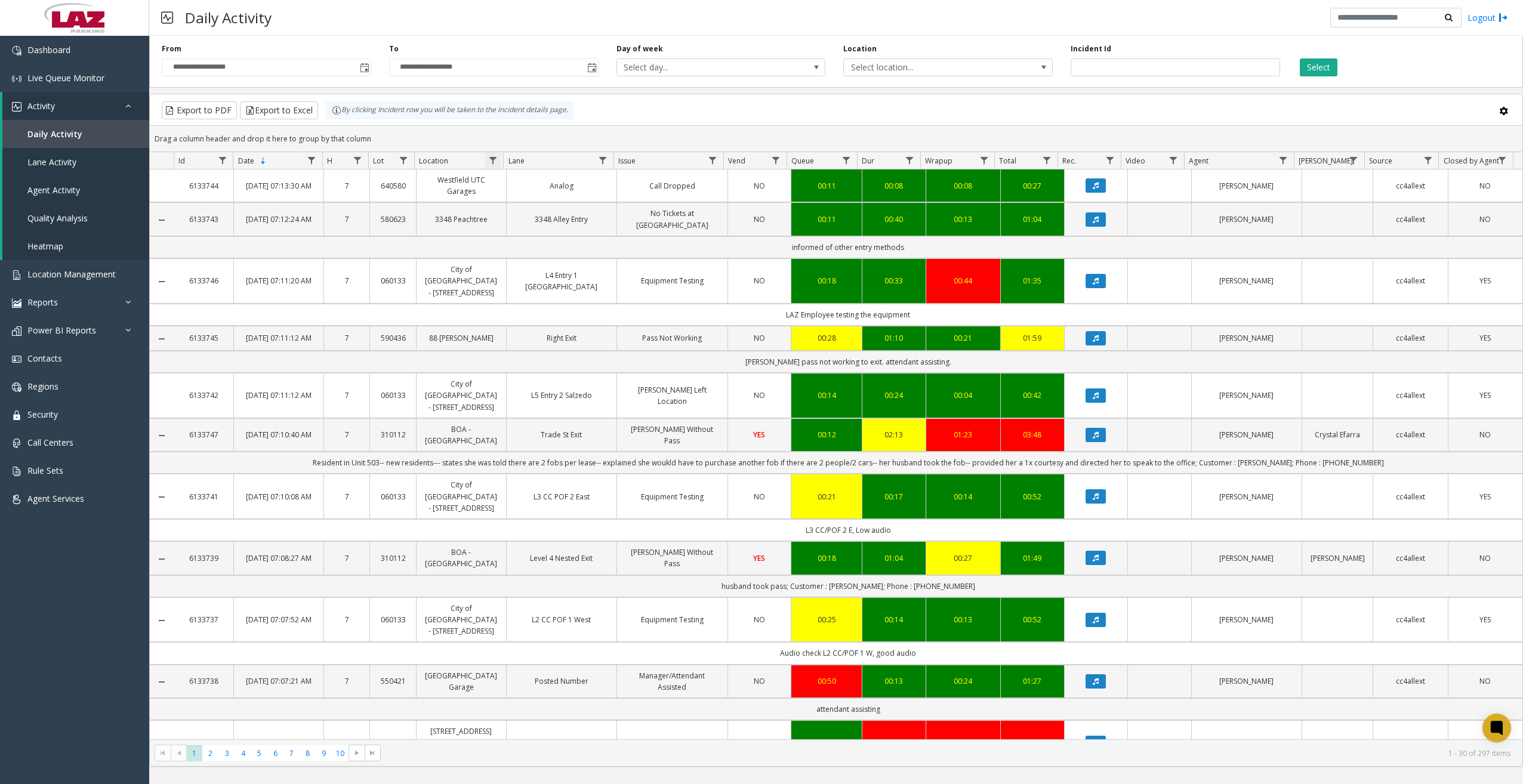
click at [497, 160] on span "Data table" at bounding box center [493, 161] width 9 height 9
click at [537, 217] on input "Location Filter" at bounding box center [544, 212] width 101 height 21
type input "******"
click at [565, 322] on button "Filter" at bounding box center [570, 323] width 49 height 27
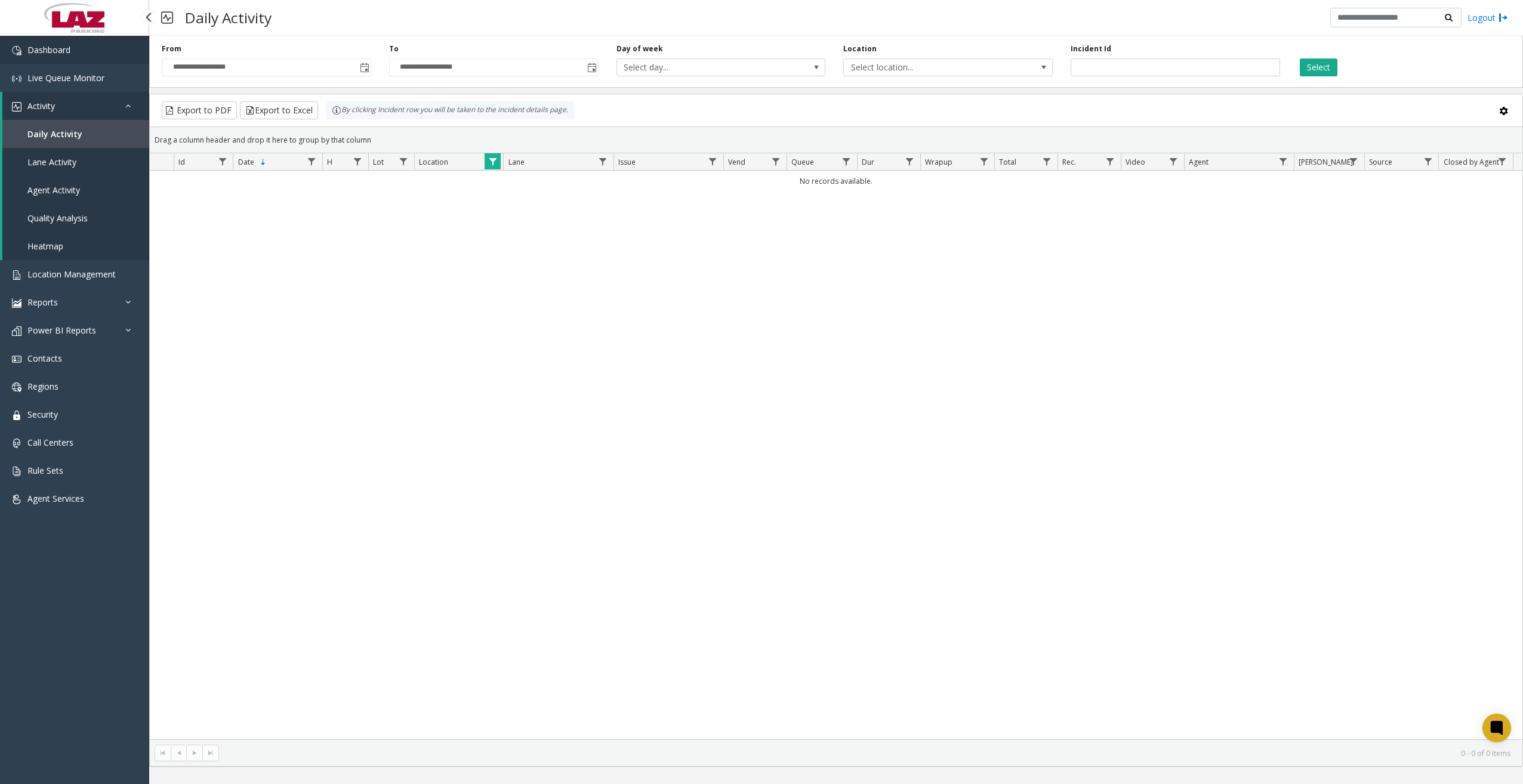
click at [74, 50] on link "Dashboard" at bounding box center [74, 50] width 149 height 28
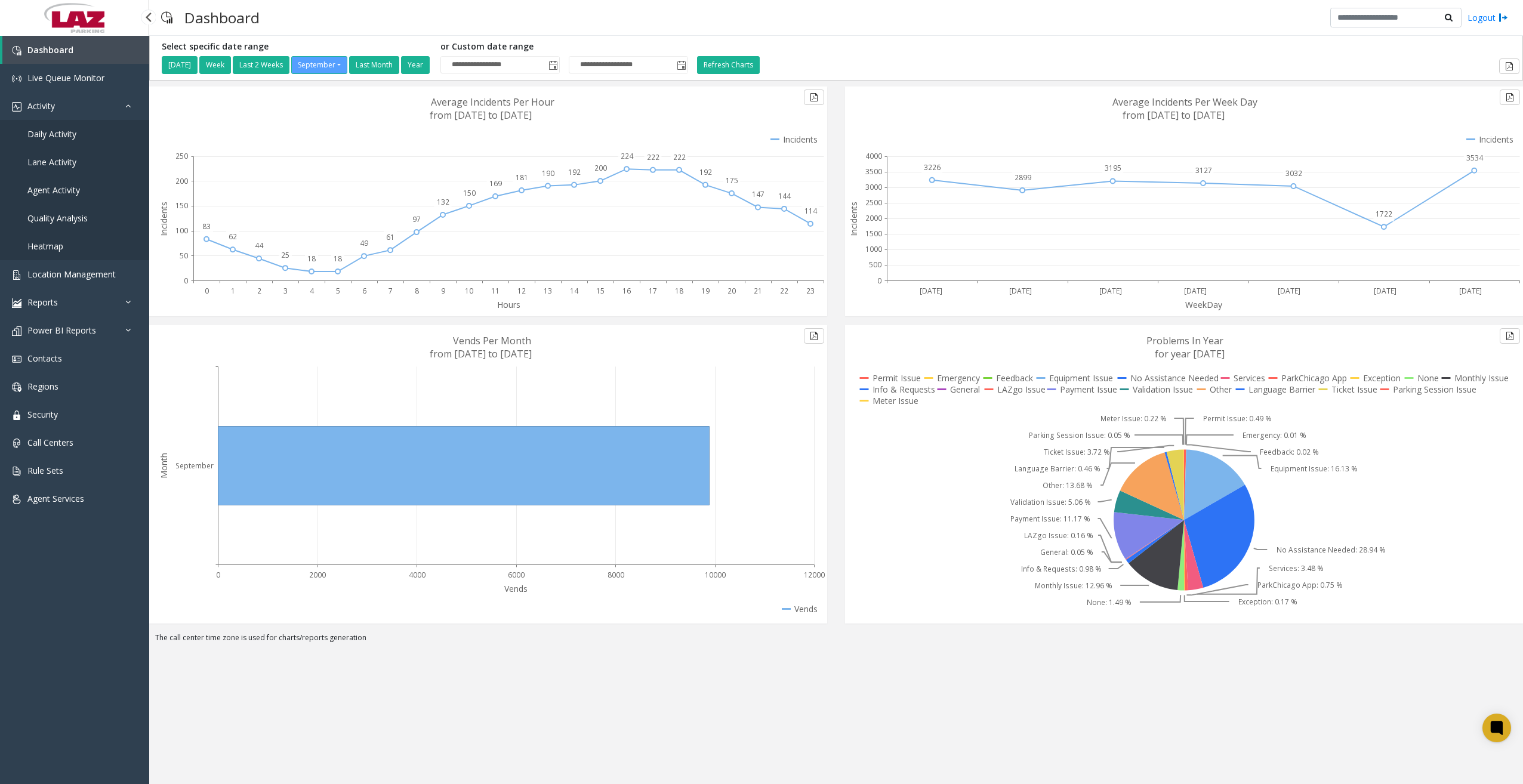
click at [70, 133] on span "Daily Activity" at bounding box center [52, 133] width 49 height 11
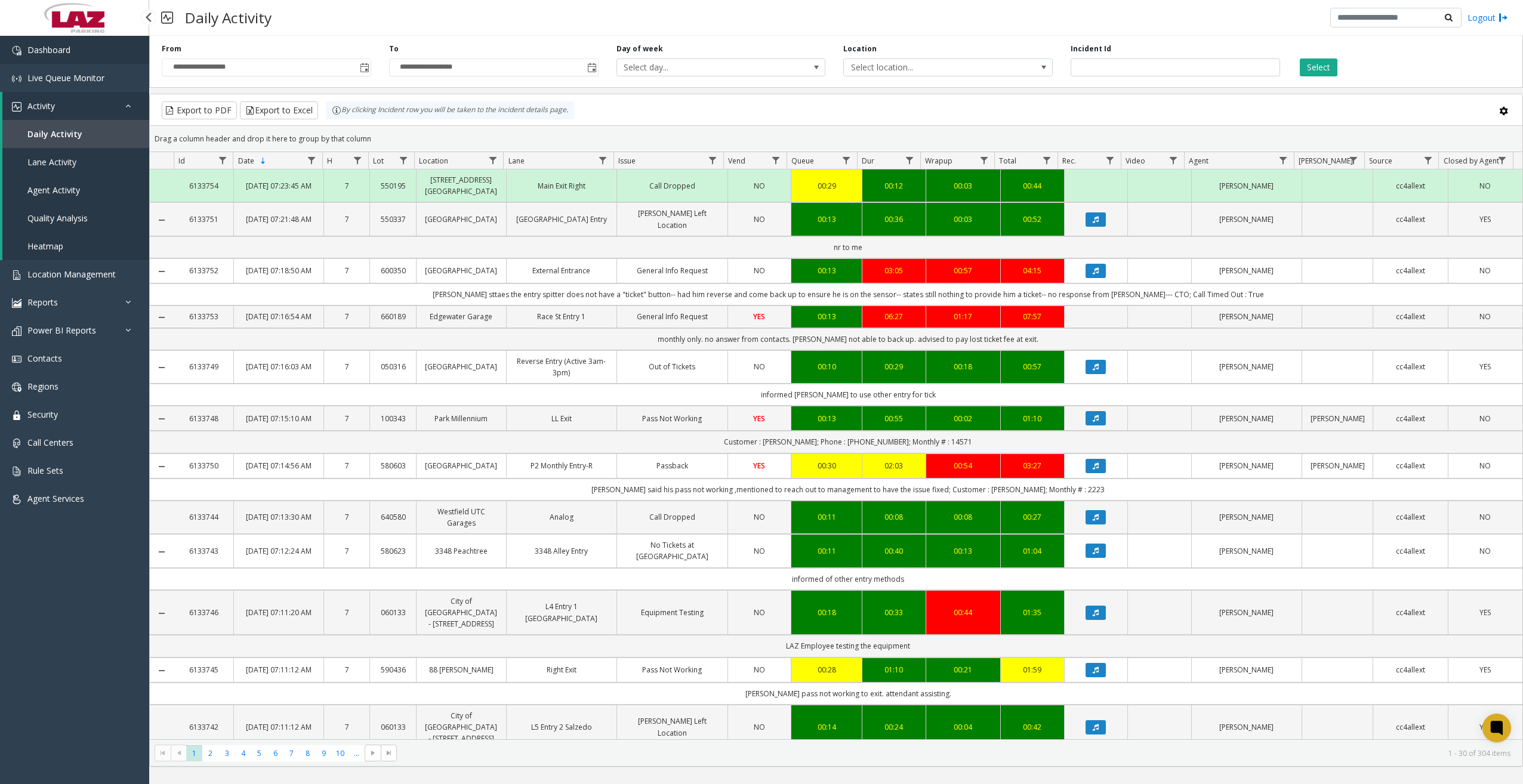
click at [76, 53] on link "Dashboard" at bounding box center [74, 50] width 149 height 28
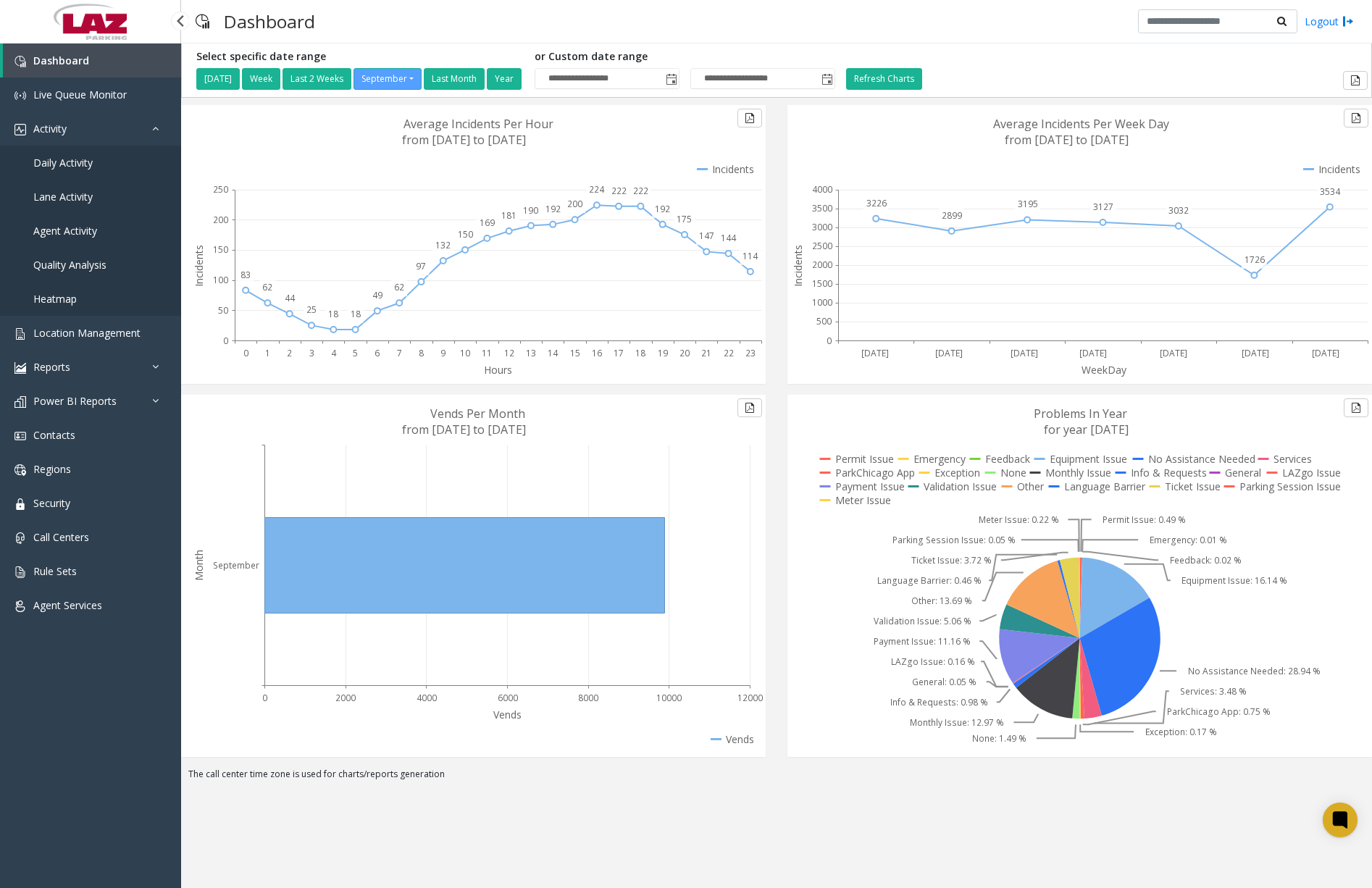
click at [103, 164] on link "Daily Activity" at bounding box center [90, 163] width 181 height 34
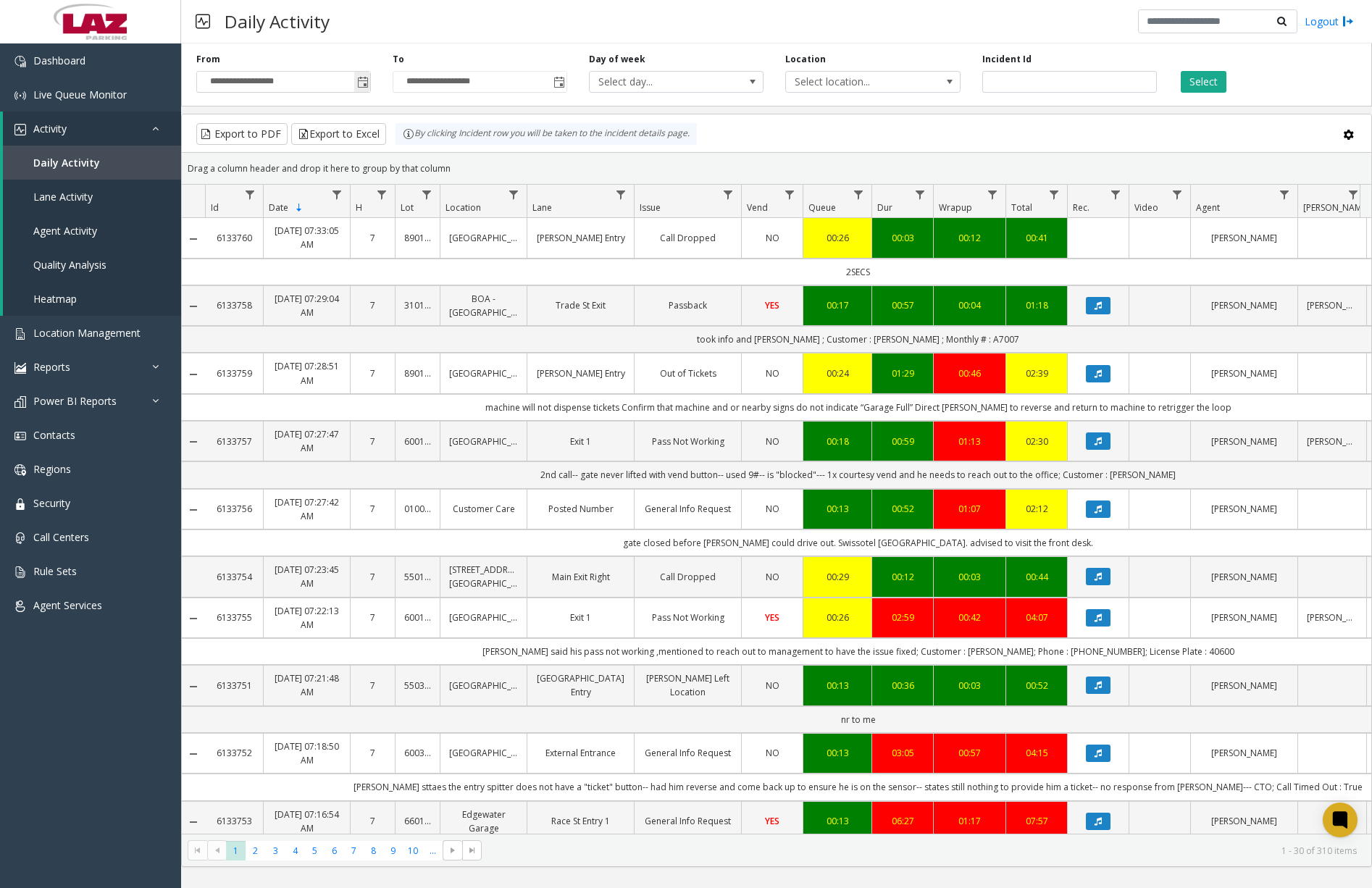
click at [358, 84] on span "Toggle popup" at bounding box center [362, 82] width 11 height 11
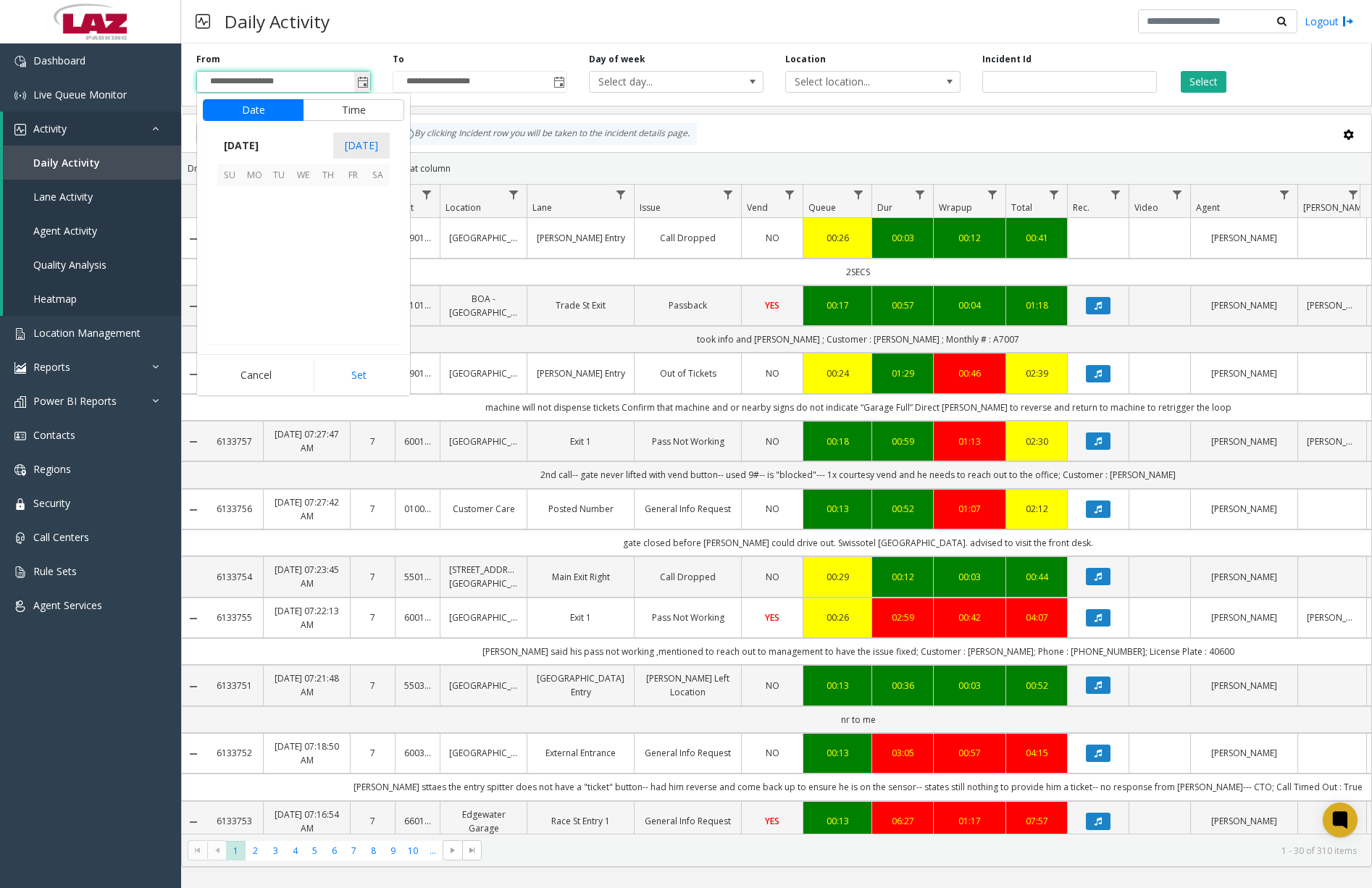
scroll to position [259917, 0]
click at [329, 224] on span "11" at bounding box center [328, 223] width 25 height 25
click at [233, 252] on span "11" at bounding box center [238, 250] width 11 height 14
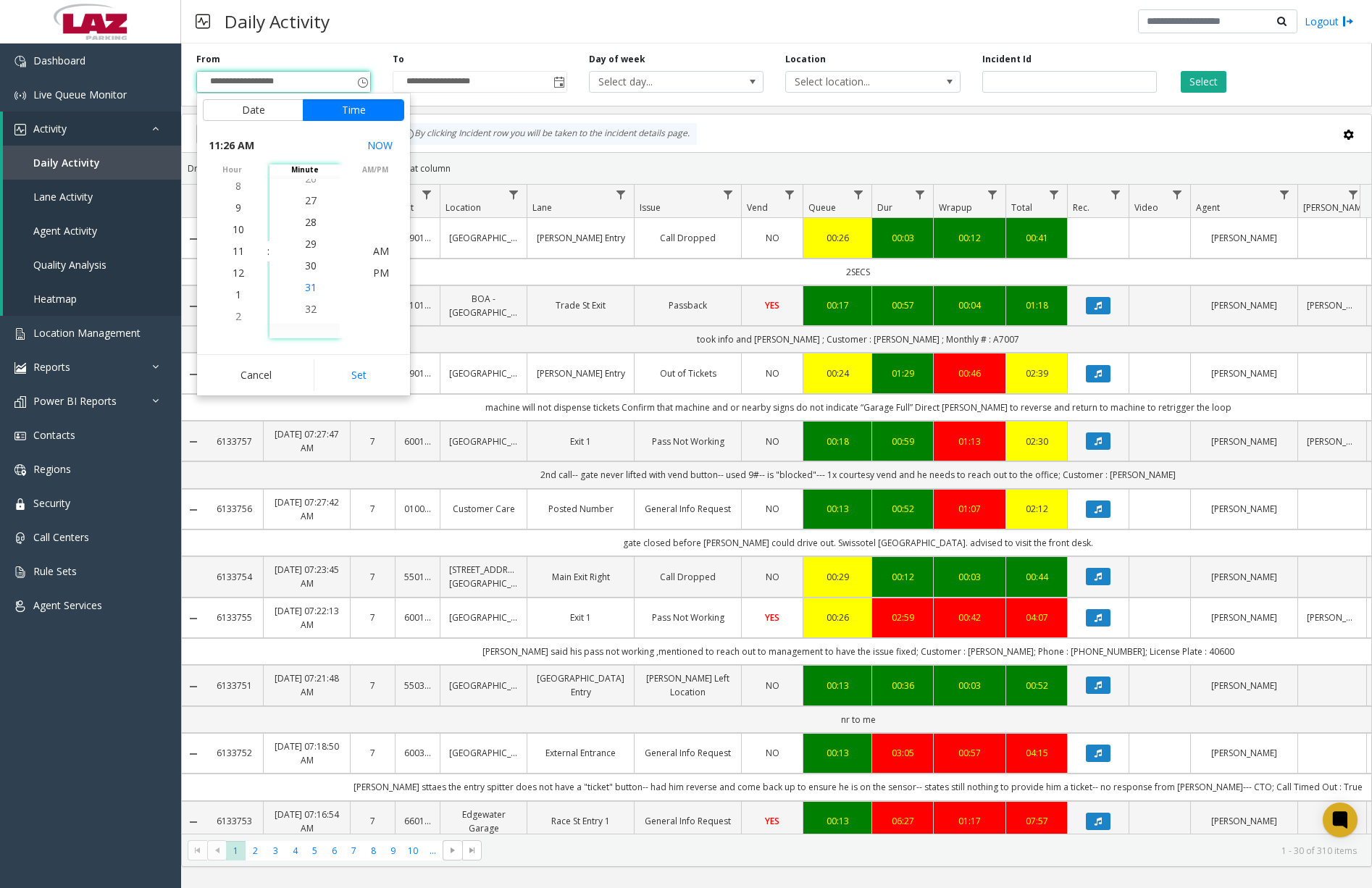
scroll to position [652, 0]
click at [306, 251] on span "30" at bounding box center [311, 250] width 11 height 14
click at [306, 252] on span "30" at bounding box center [311, 250] width 11 height 14
click at [374, 271] on span "PM" at bounding box center [381, 272] width 16 height 14
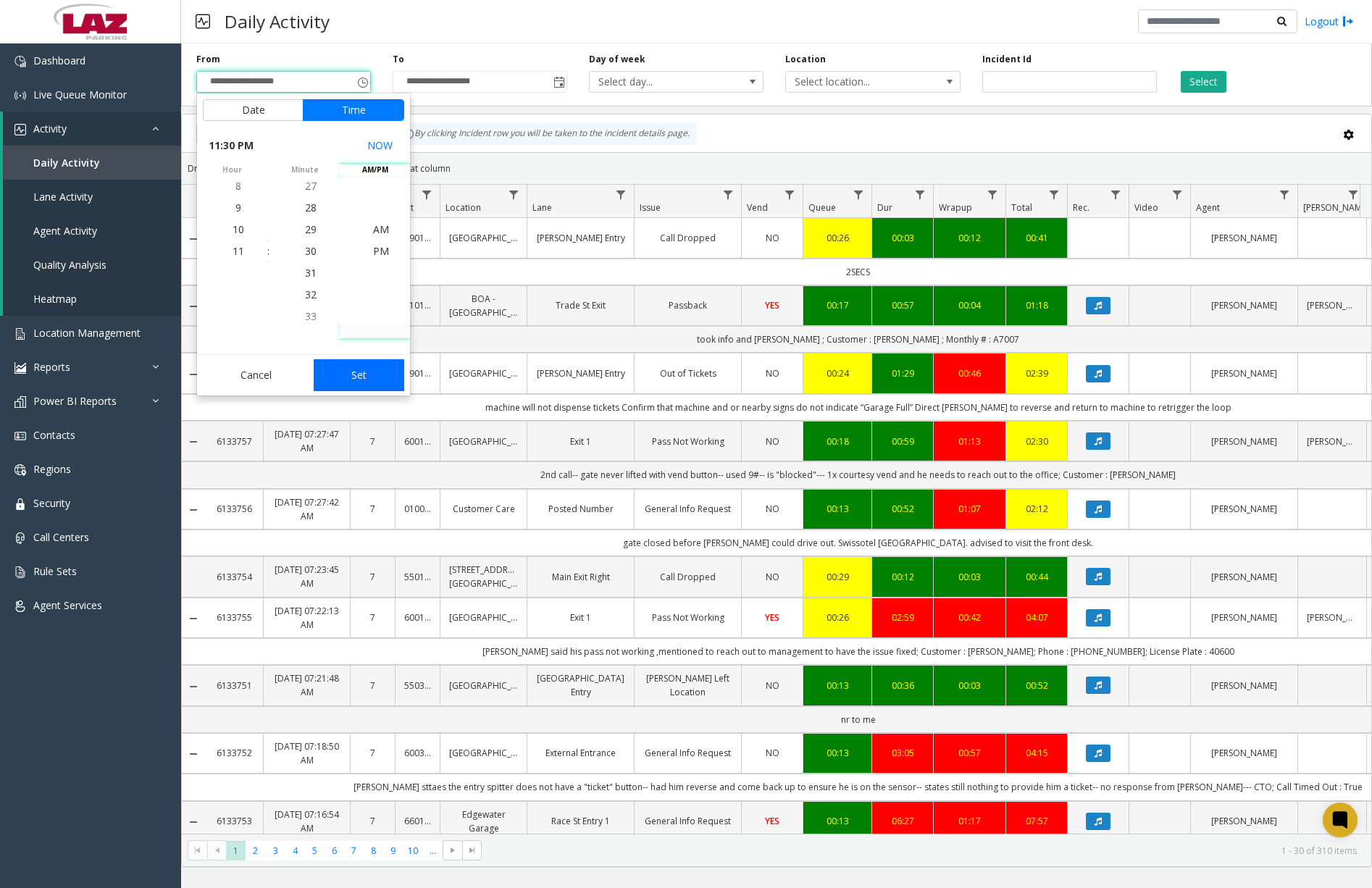
click at [363, 379] on button "Set" at bounding box center [358, 375] width 91 height 32
type input "**********"
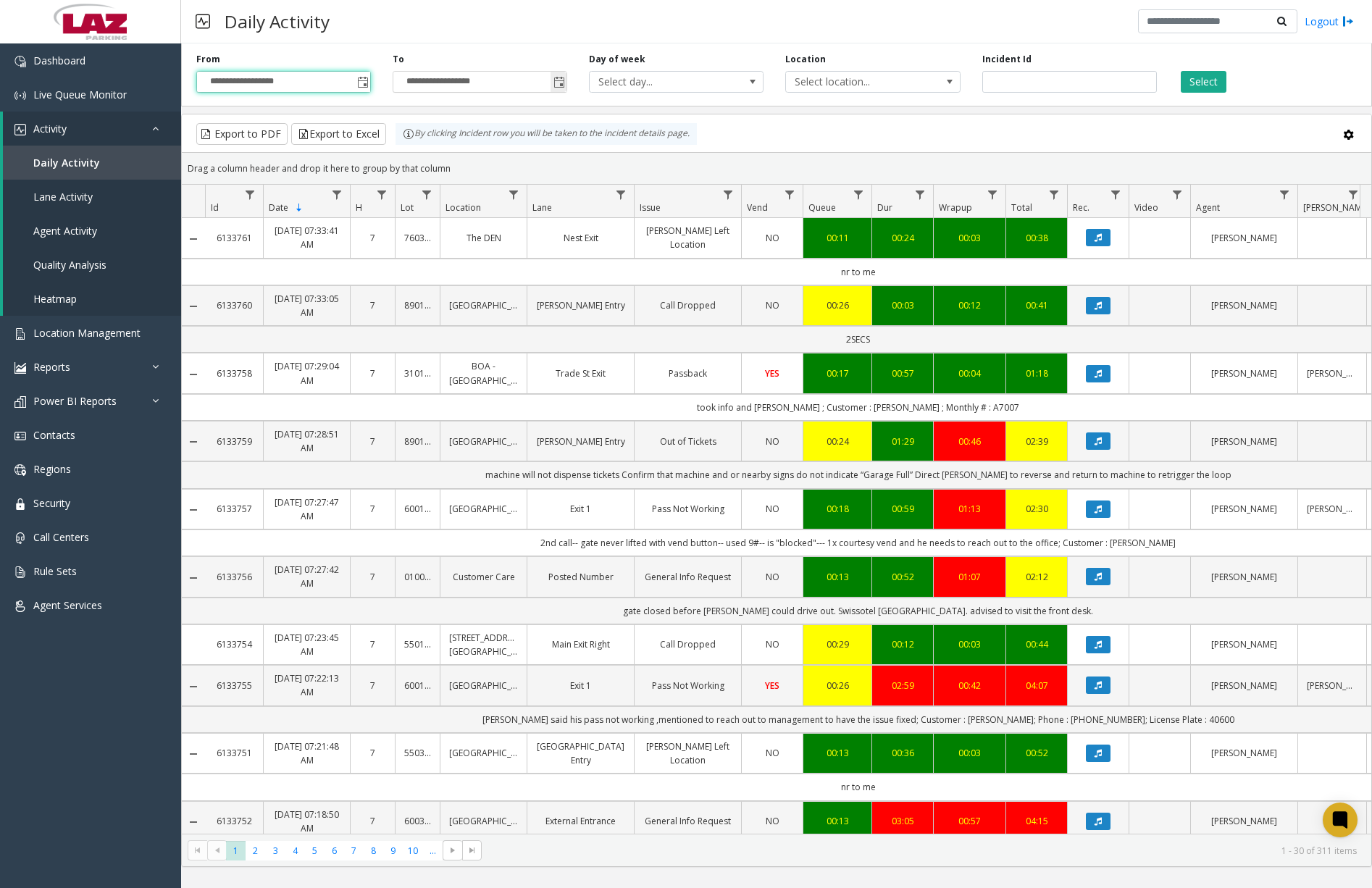
click at [560, 87] on span "Toggle popup" at bounding box center [559, 82] width 11 height 11
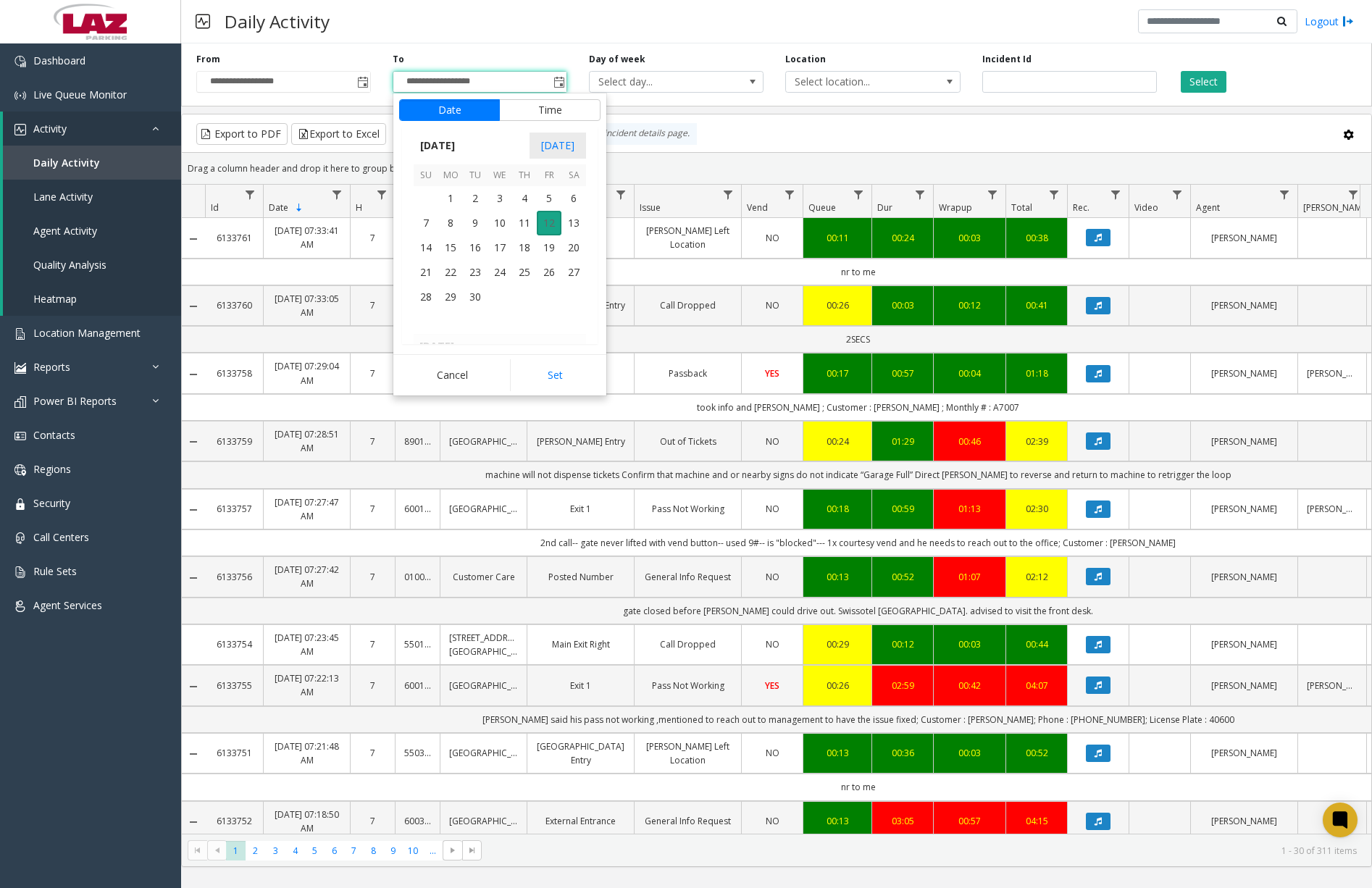
click at [549, 220] on span "12" at bounding box center [549, 223] width 25 height 25
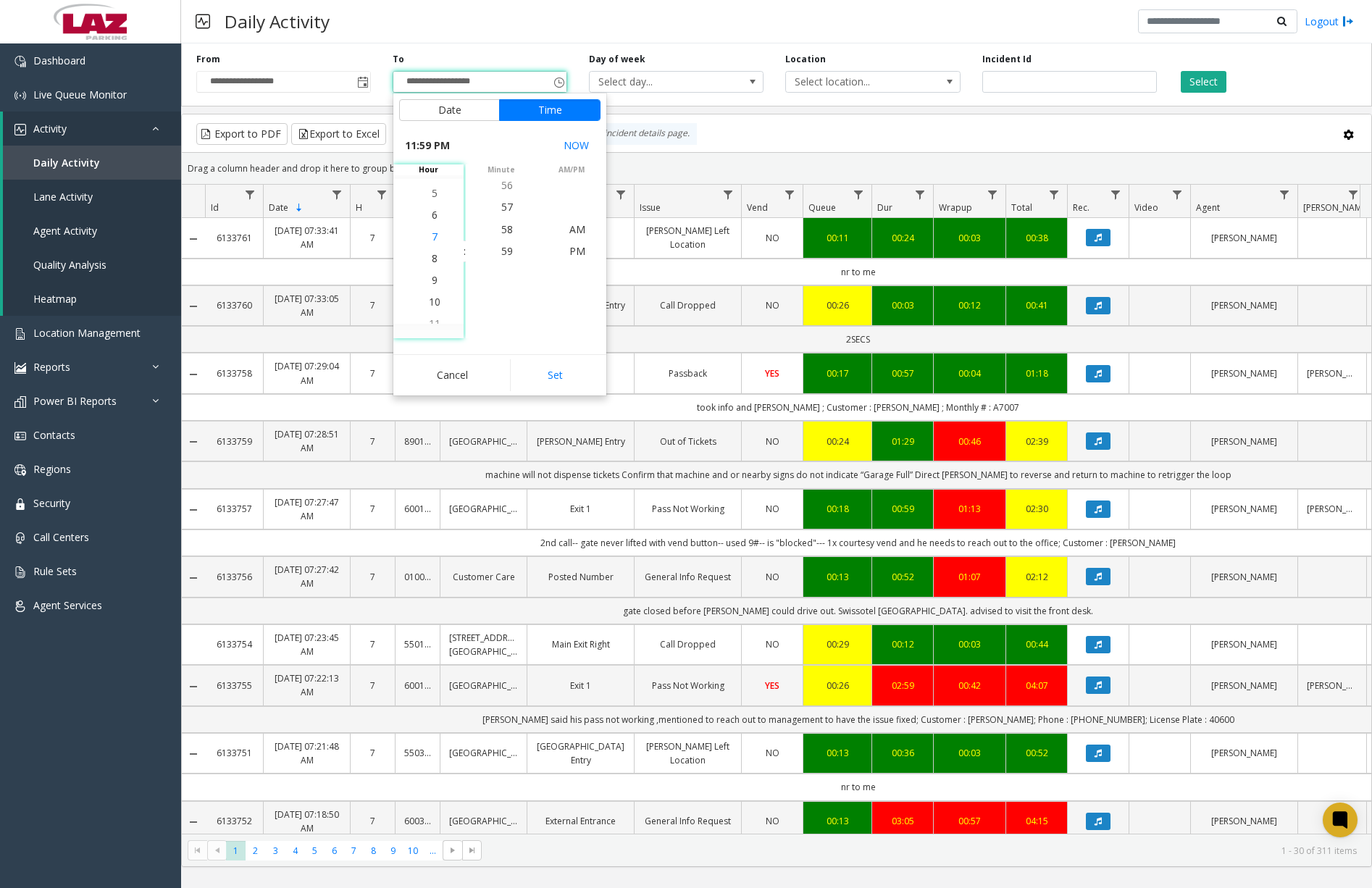
scroll to position [413, 0]
click at [432, 250] on span "7" at bounding box center [434, 250] width 6 height 14
click at [501, 252] on span "30" at bounding box center [506, 250] width 11 height 14
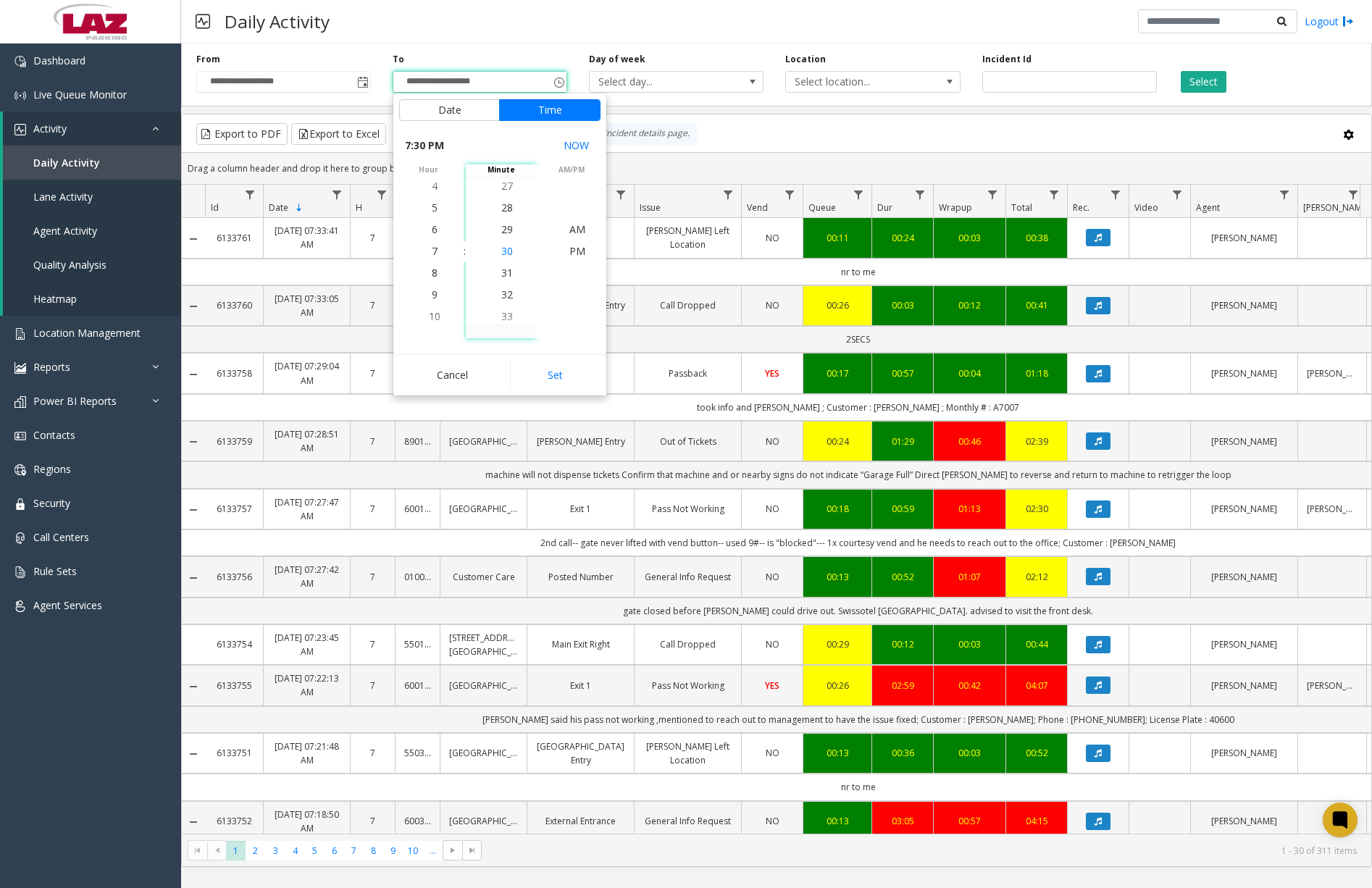
click at [502, 250] on span "30" at bounding box center [506, 250] width 11 height 14
click at [575, 229] on span "AM" at bounding box center [577, 229] width 16 height 14
click at [568, 363] on button "Set" at bounding box center [555, 375] width 91 height 32
type input "**********"
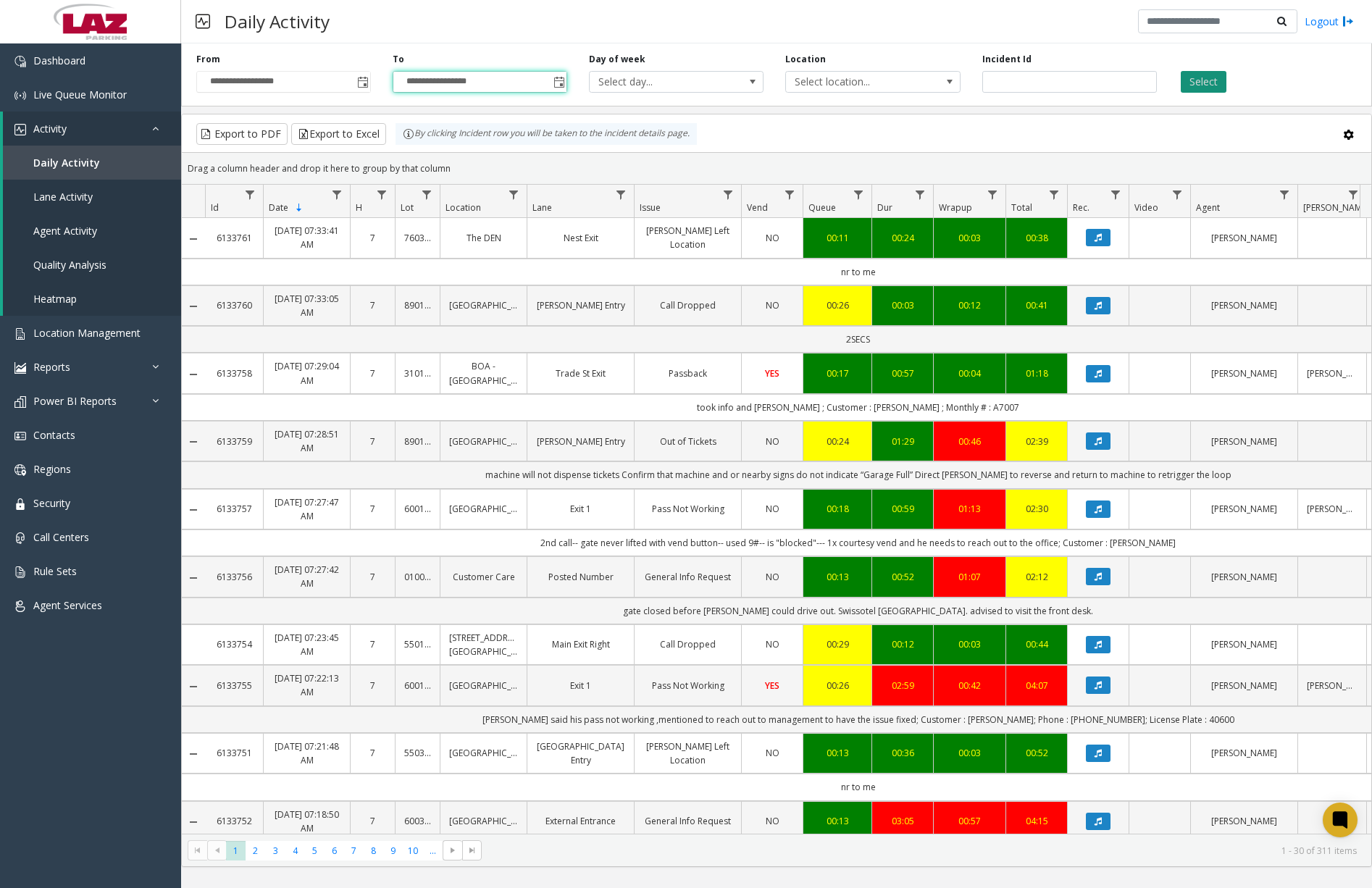
click at [1203, 85] on button "Select" at bounding box center [1203, 81] width 46 height 22
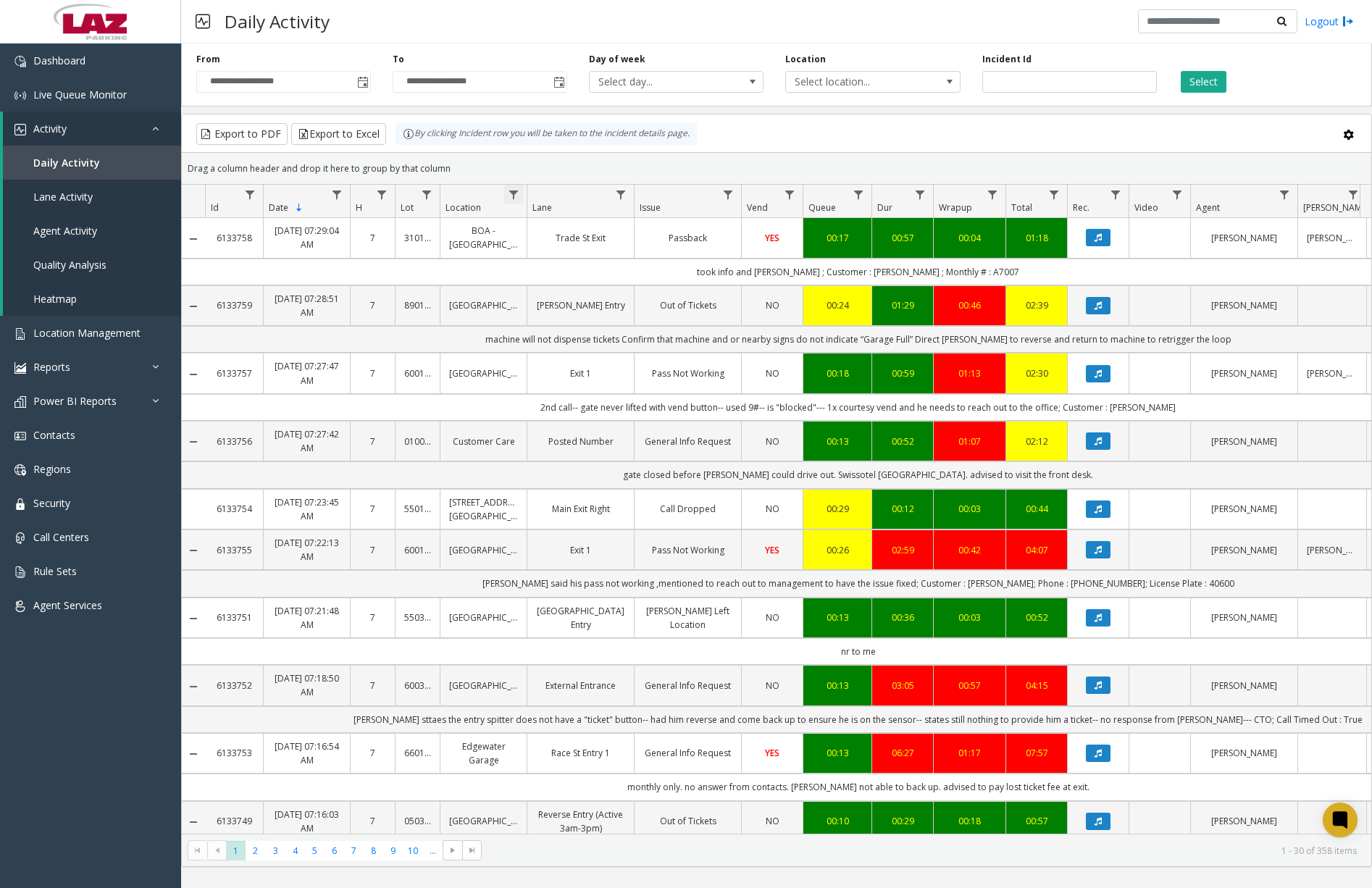
click at [510, 192] on span "Data table" at bounding box center [514, 195] width 11 height 11
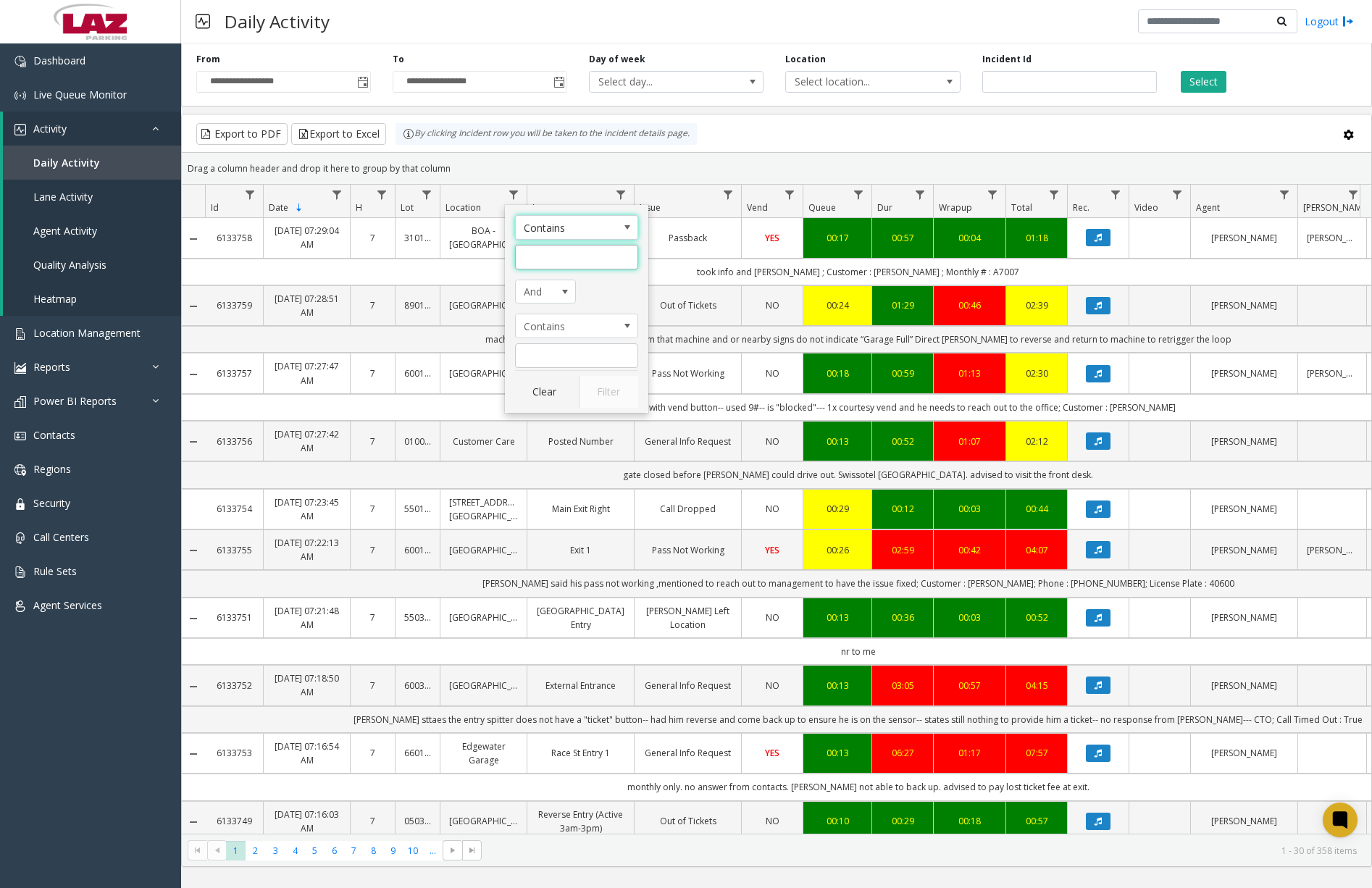
click at [563, 262] on input "Location Filter" at bounding box center [576, 257] width 123 height 25
type input "******"
click at [617, 385] on button "Filter" at bounding box center [609, 392] width 60 height 32
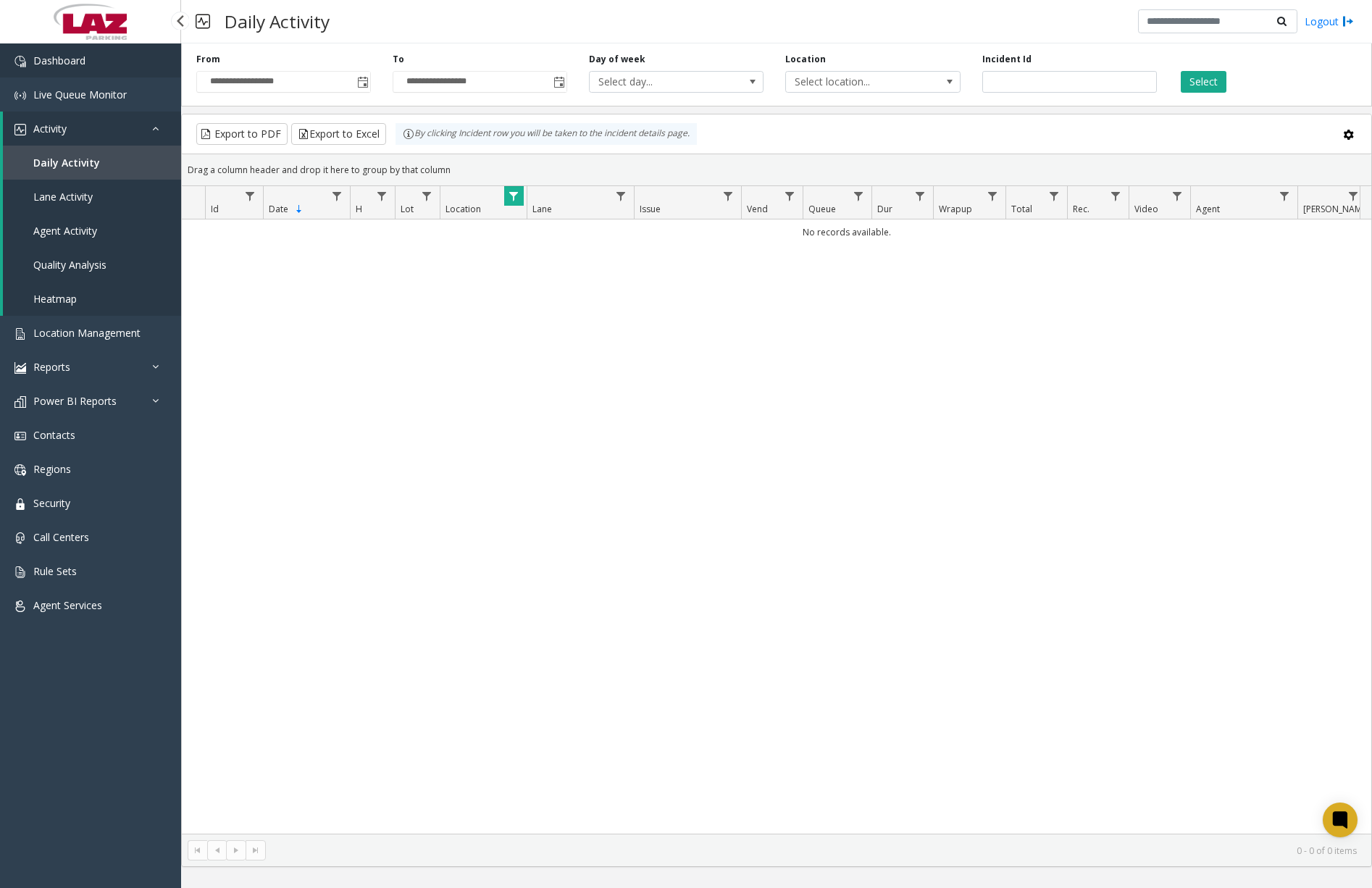
click at [69, 66] on span "Dashboard" at bounding box center [59, 60] width 52 height 14
